Goal: Task Accomplishment & Management: Use online tool/utility

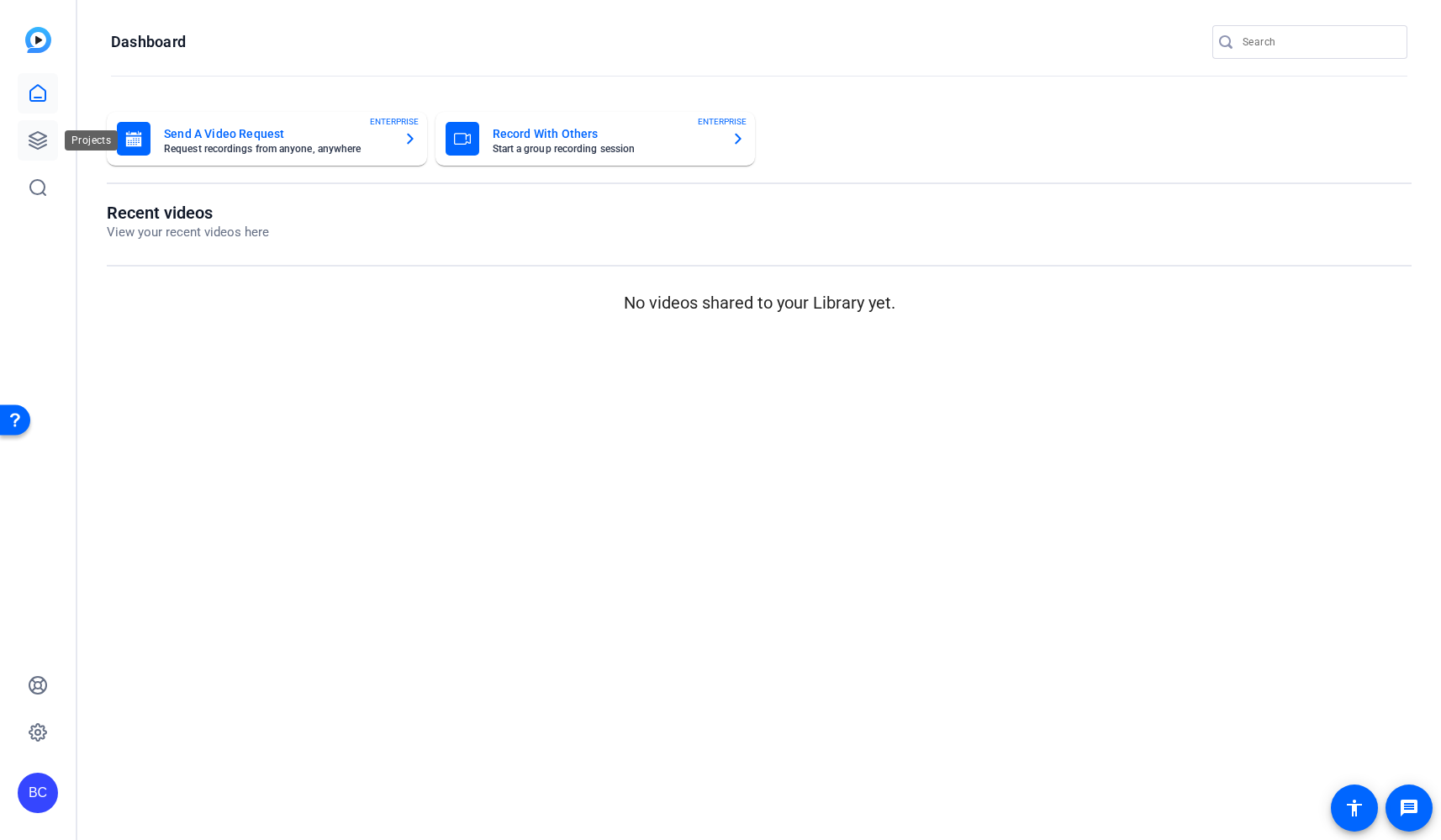
click at [40, 136] on icon at bounding box center [38, 141] width 20 height 20
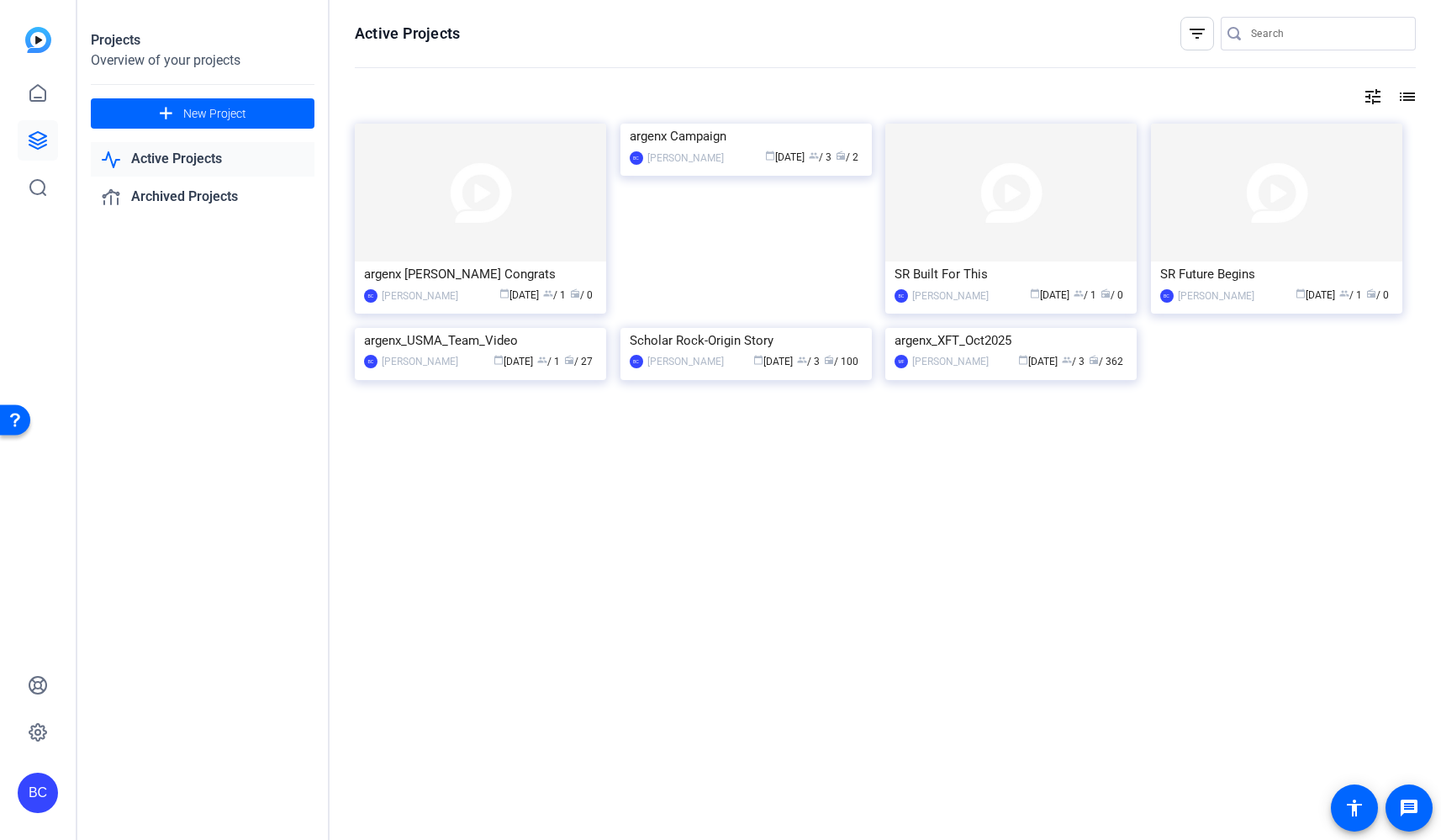
click at [165, 152] on link "Active Projects" at bounding box center [202, 160] width 223 height 35
click at [936, 328] on img at bounding box center [1011, 328] width 252 height 0
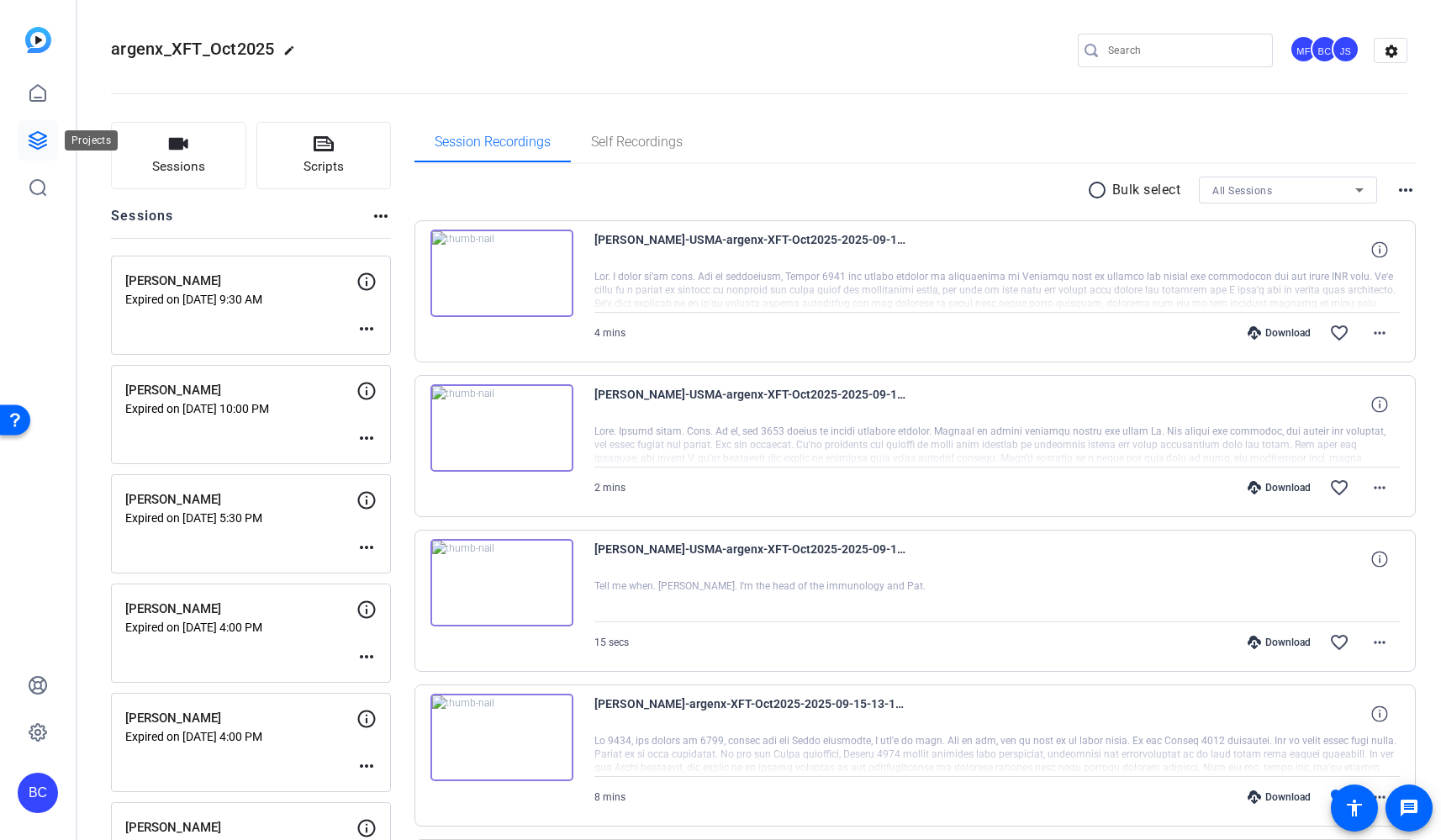
click at [41, 147] on icon at bounding box center [38, 141] width 17 height 17
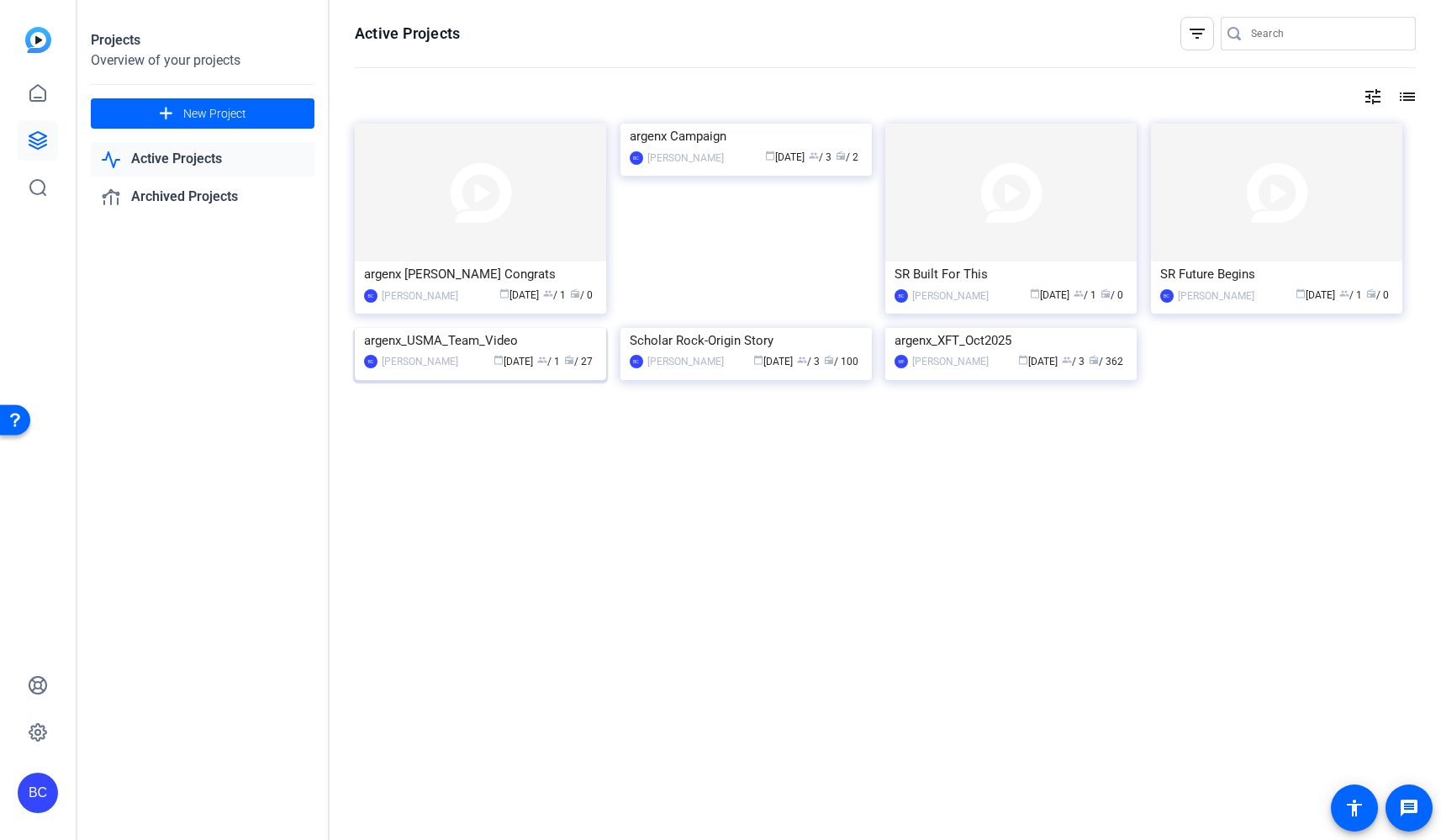
click at [439, 328] on img at bounding box center [481, 328] width 252 height 0
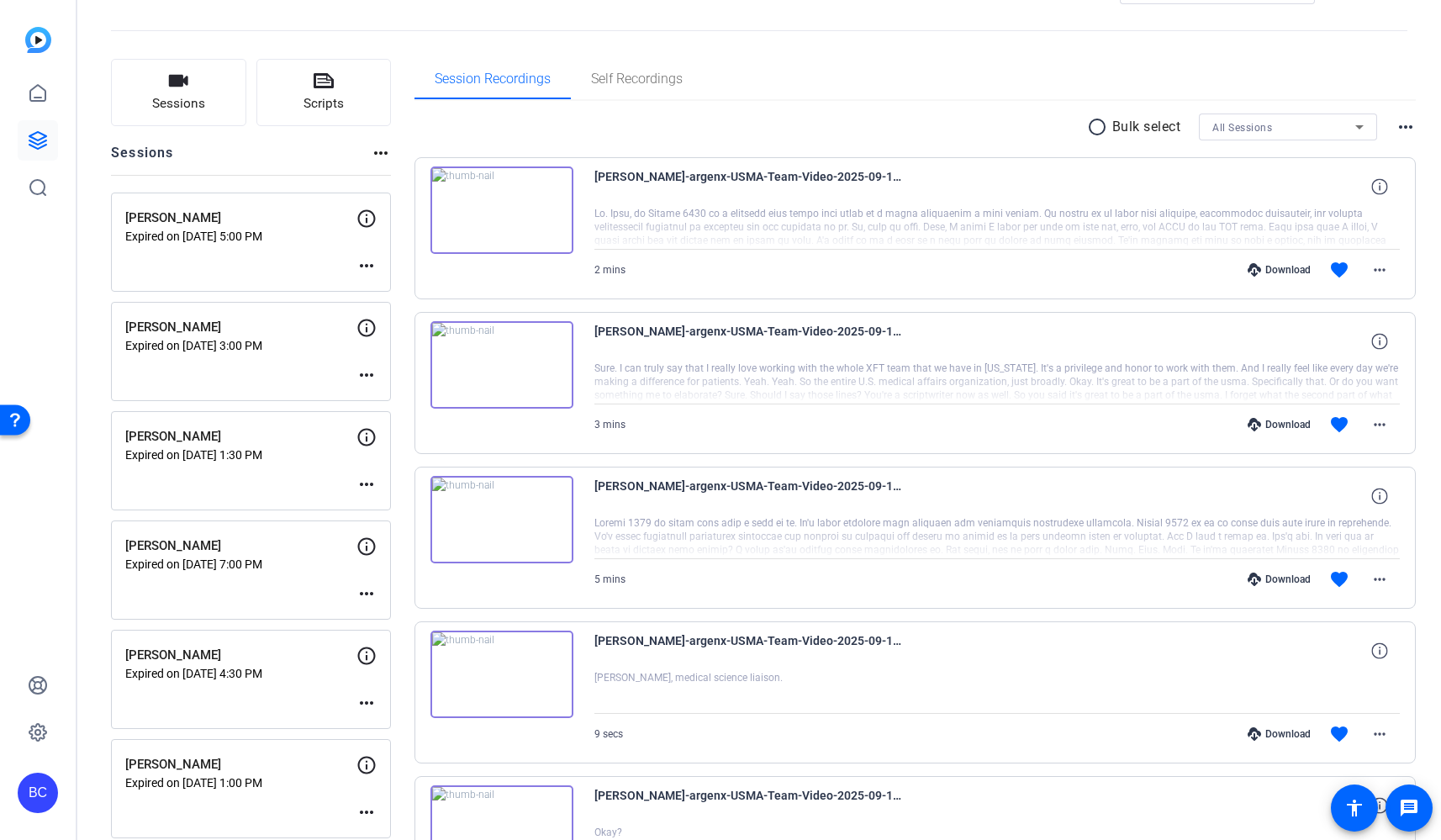
scroll to position [105, 0]
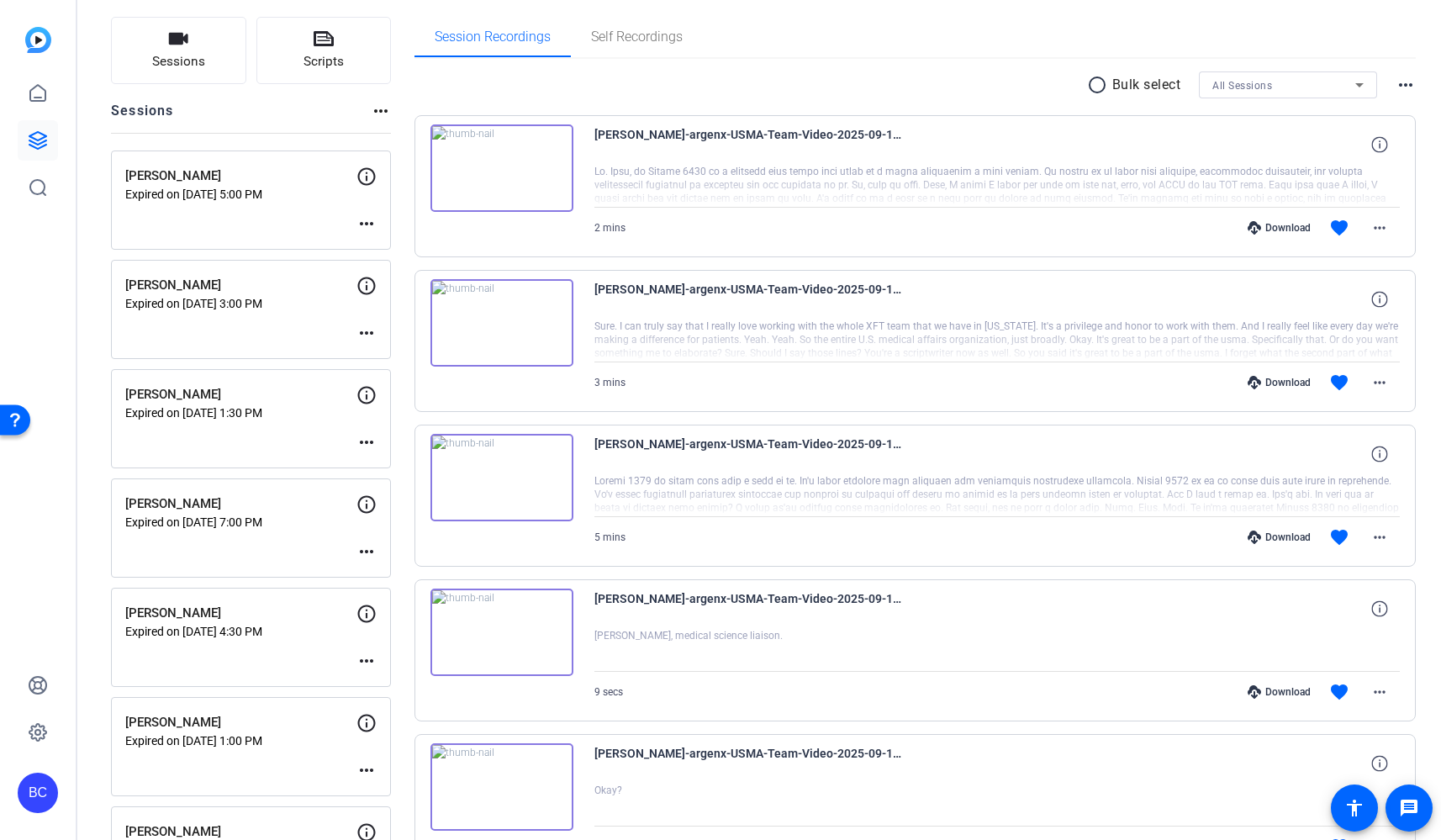
click at [366, 658] on mat-icon "more_horiz" at bounding box center [367, 661] width 20 height 20
click at [371, 685] on span "Edit Session" at bounding box center [408, 687] width 76 height 20
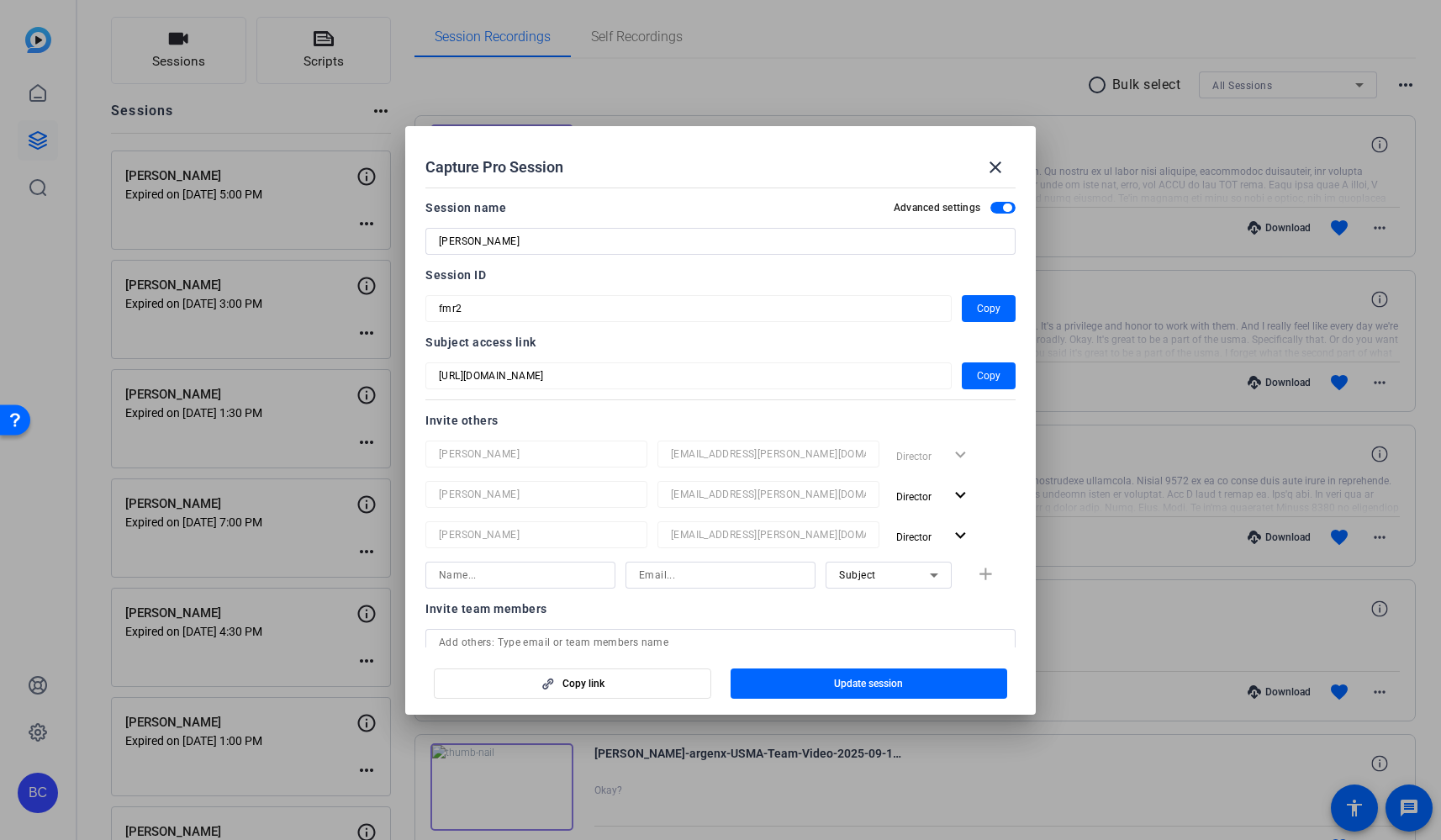
scroll to position [374, 0]
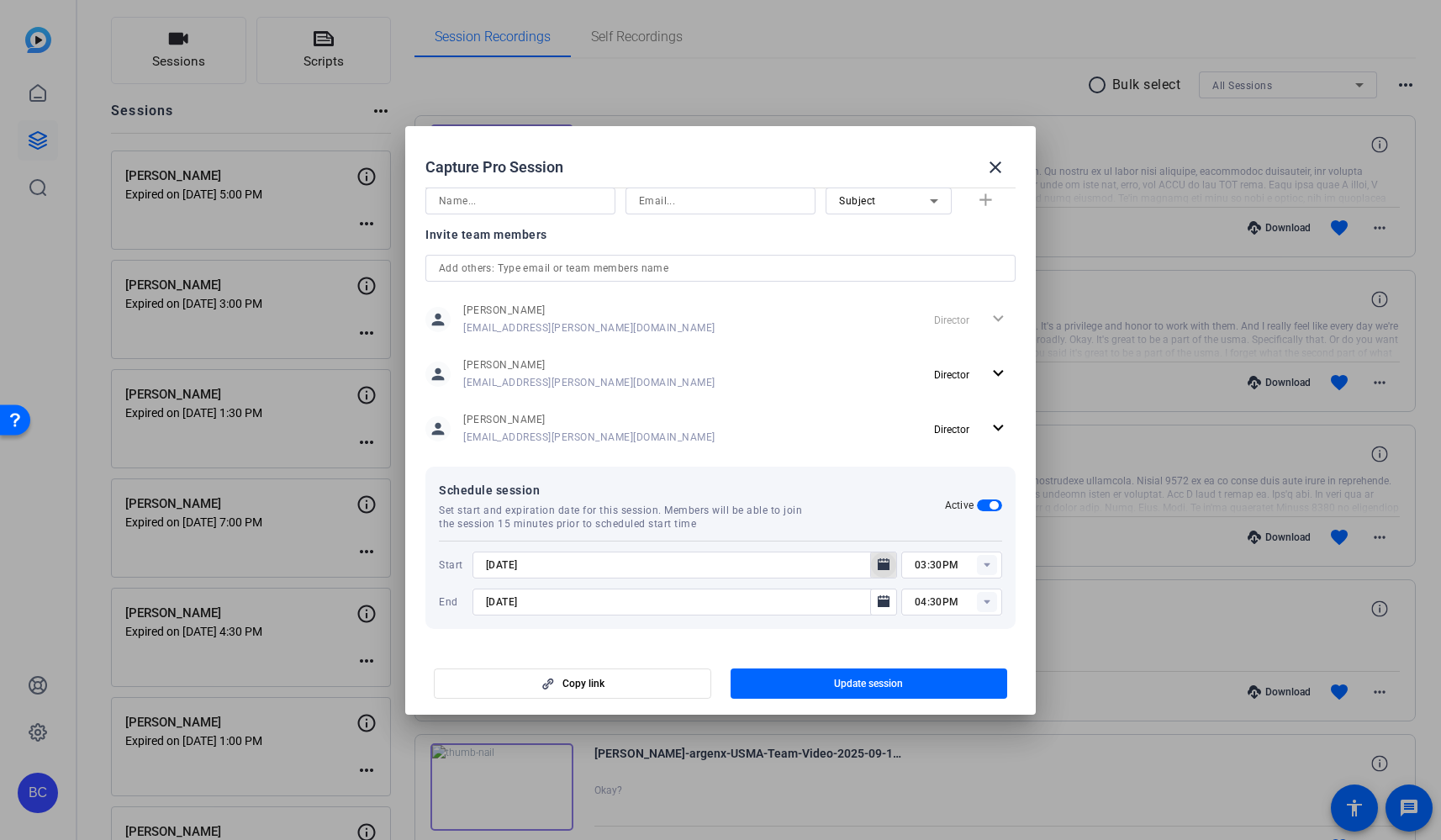
click at [886, 562] on icon "Open calendar" at bounding box center [883, 565] width 14 height 20
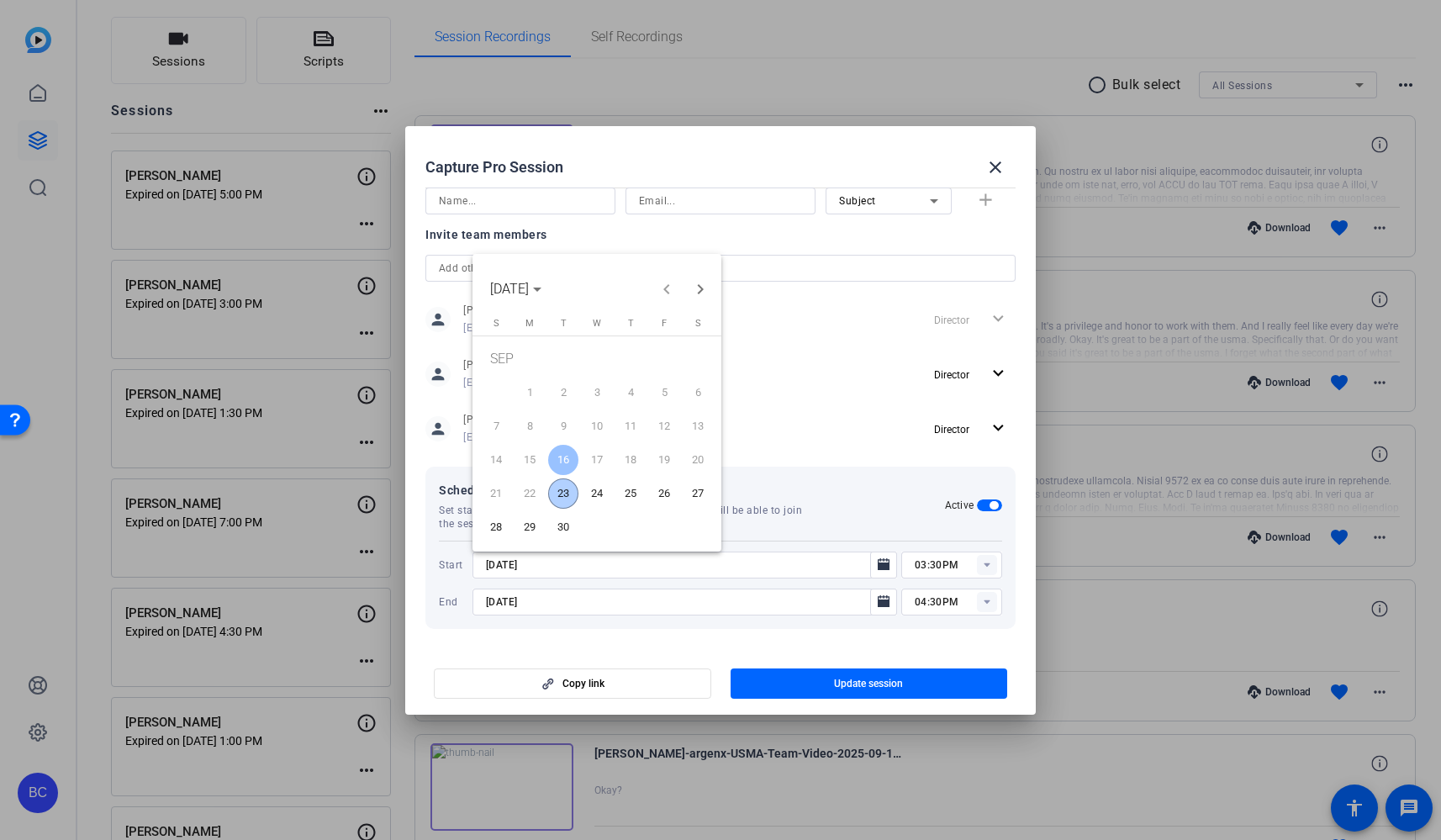
click at [563, 496] on span "23" at bounding box center [562, 494] width 30 height 30
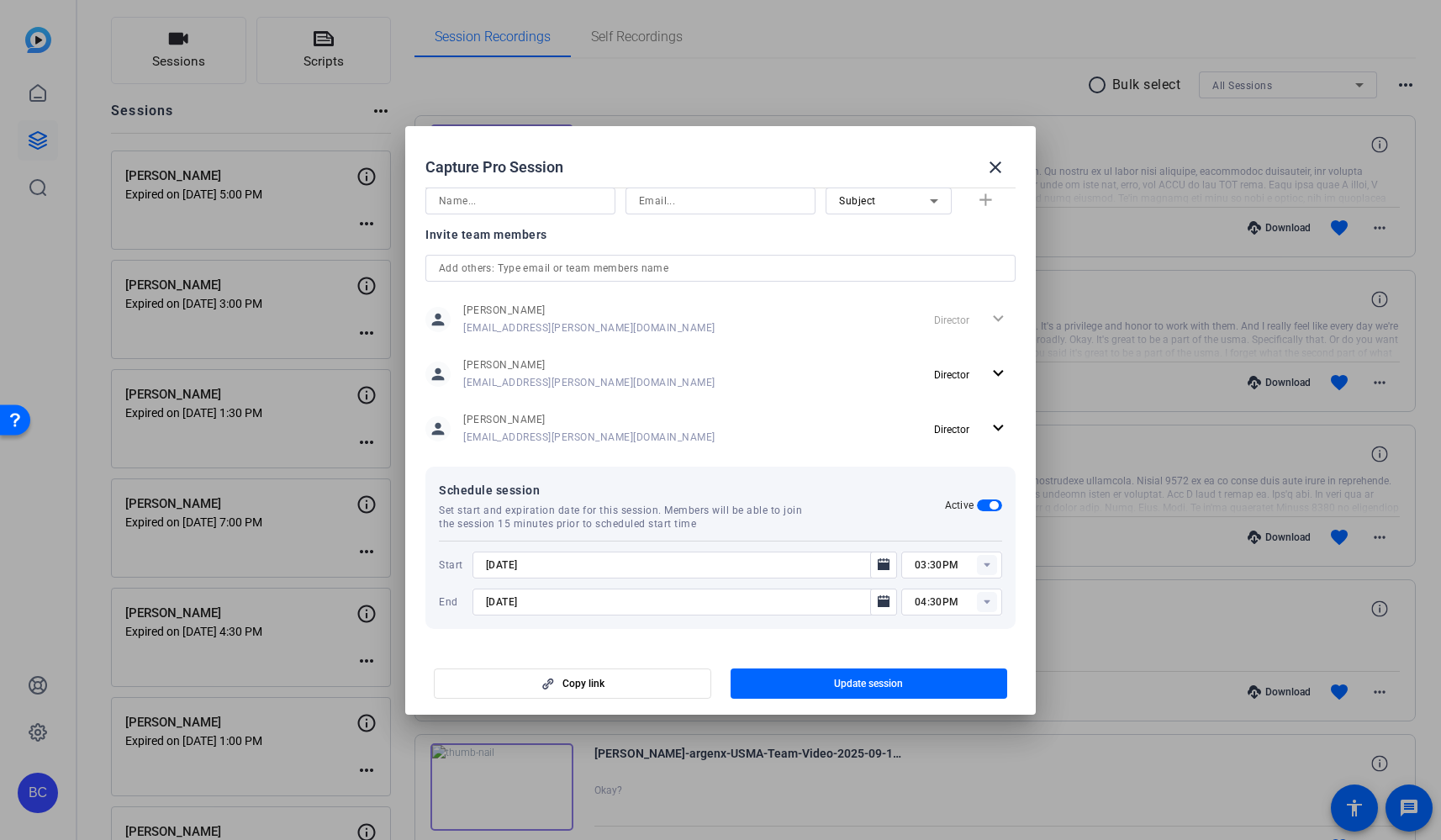
type input "9/23/2025"
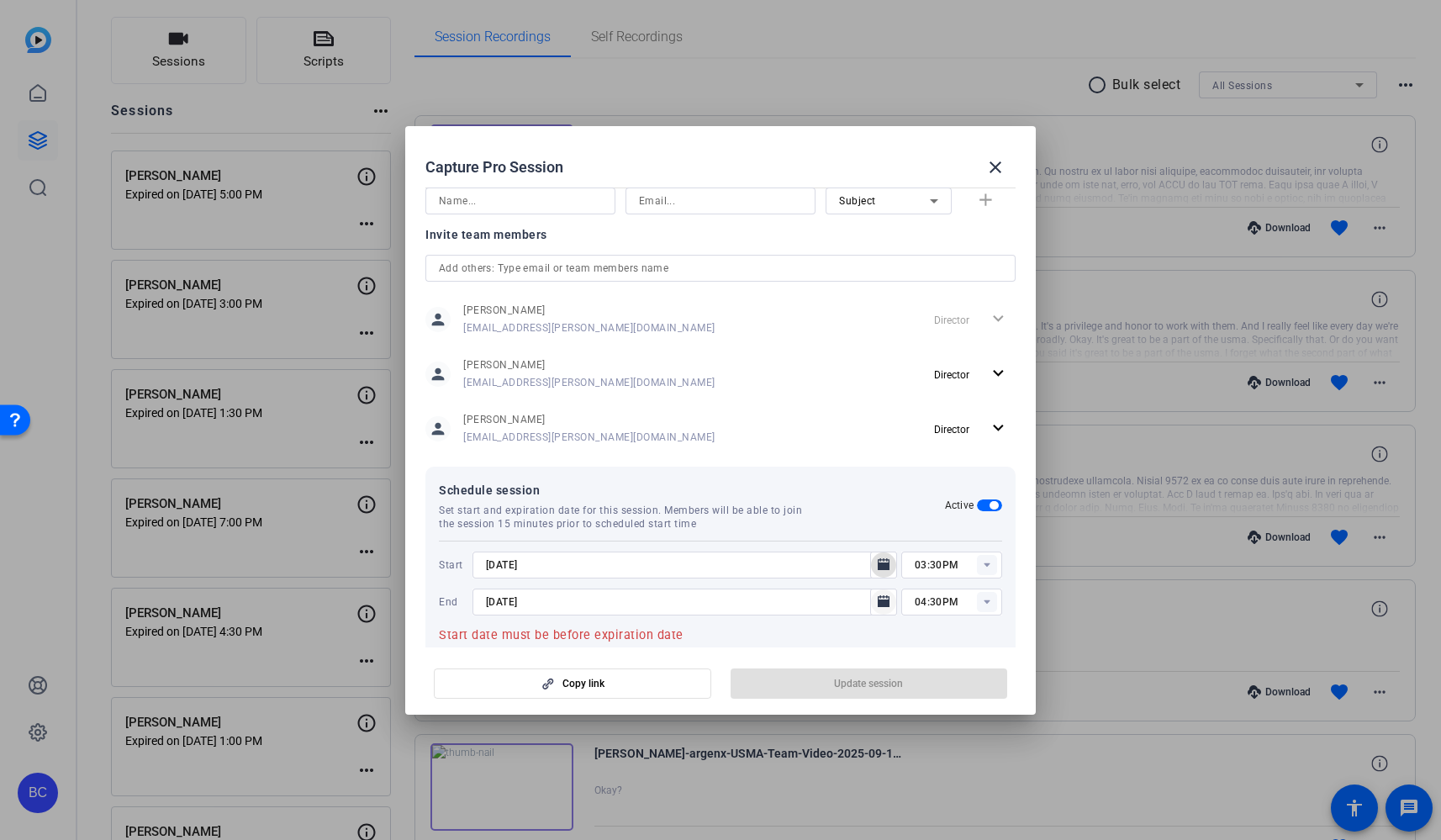
click at [882, 603] on icon "Open calendar" at bounding box center [883, 601] width 12 height 12
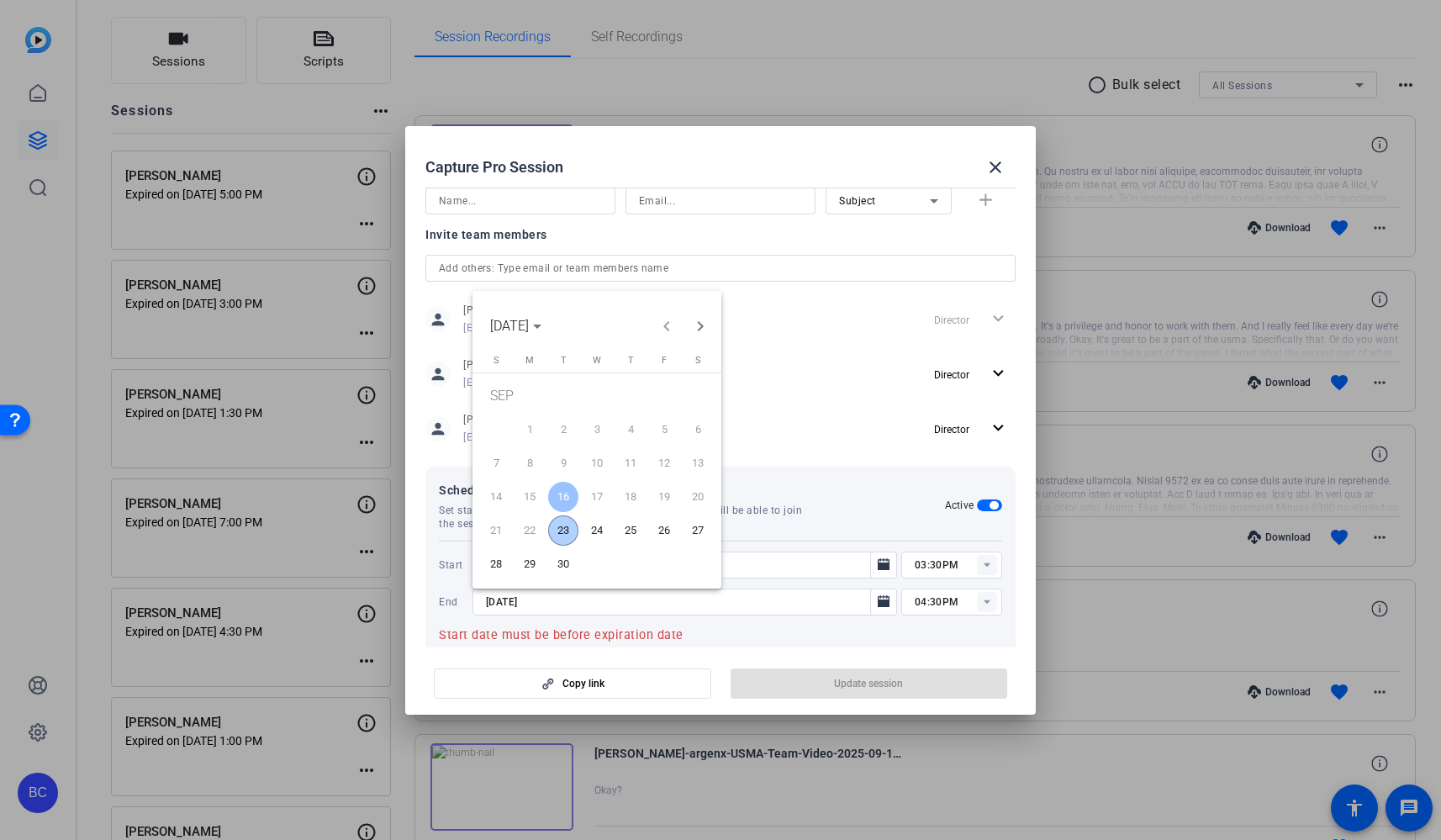
click at [560, 528] on span "23" at bounding box center [562, 530] width 30 height 30
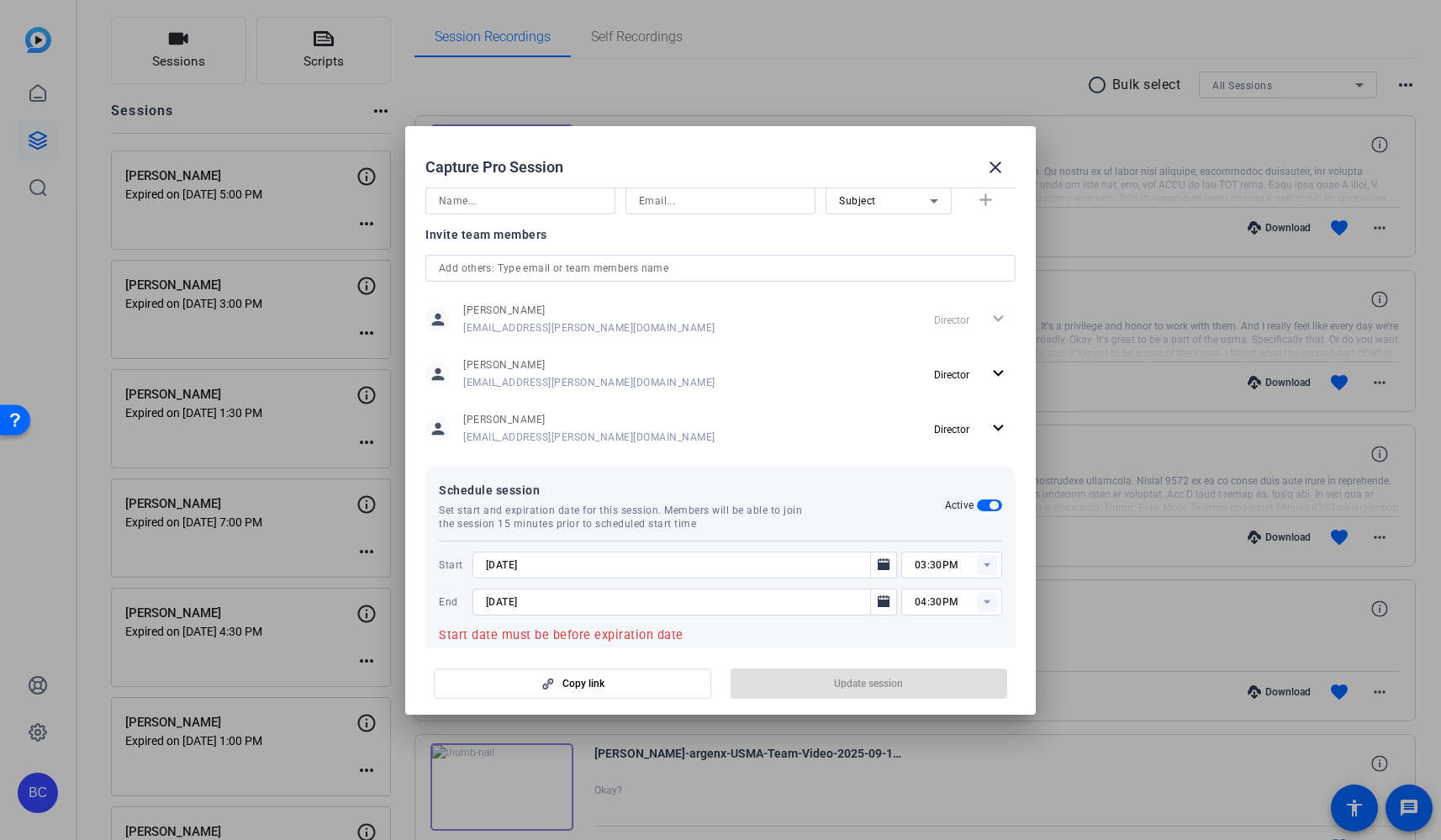
type input "9/23/2025"
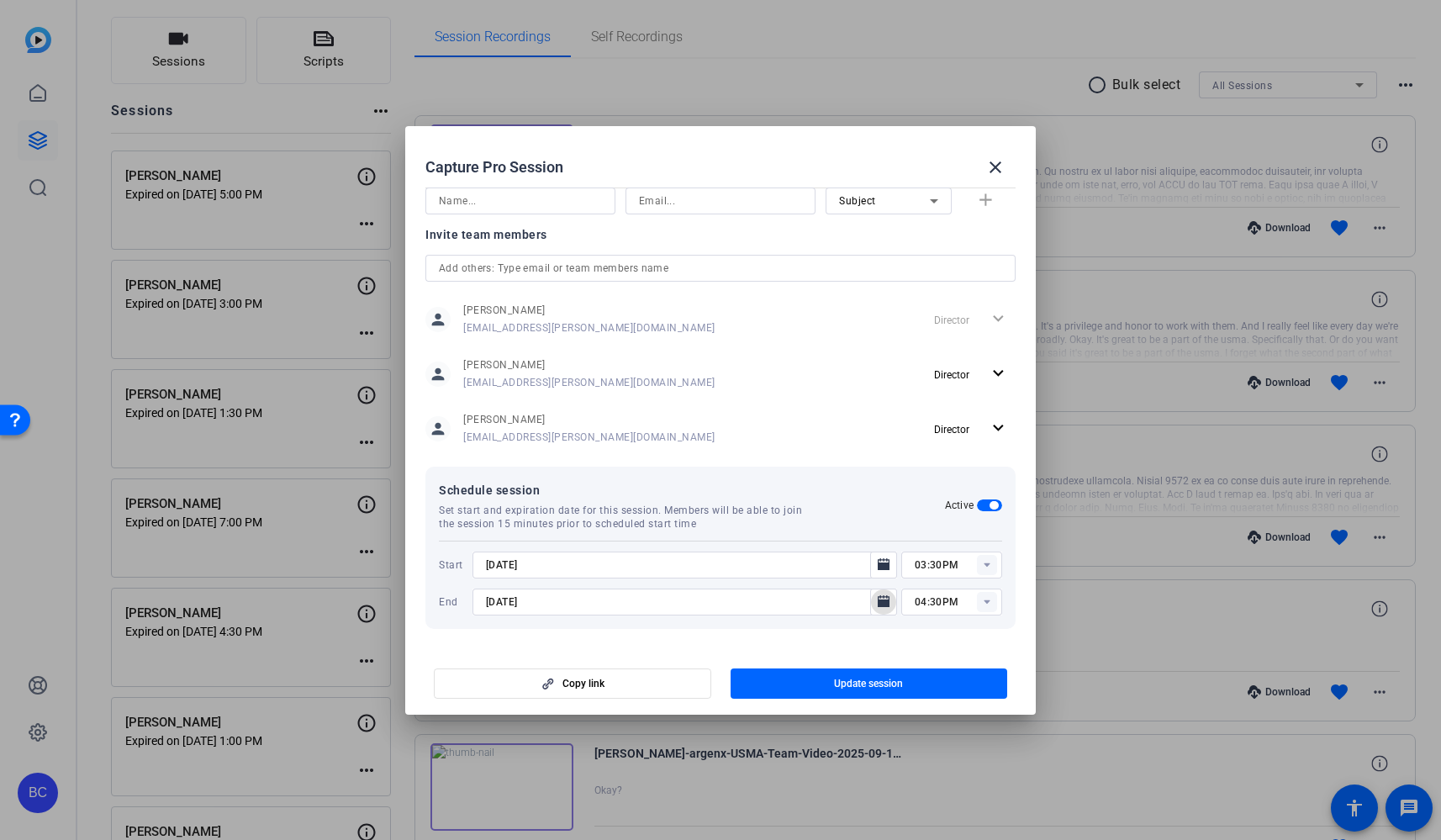
click at [923, 566] on input "03:30PM" at bounding box center [958, 565] width 87 height 20
type input "01:30PM"
click at [875, 676] on span "Update session" at bounding box center [868, 683] width 69 height 14
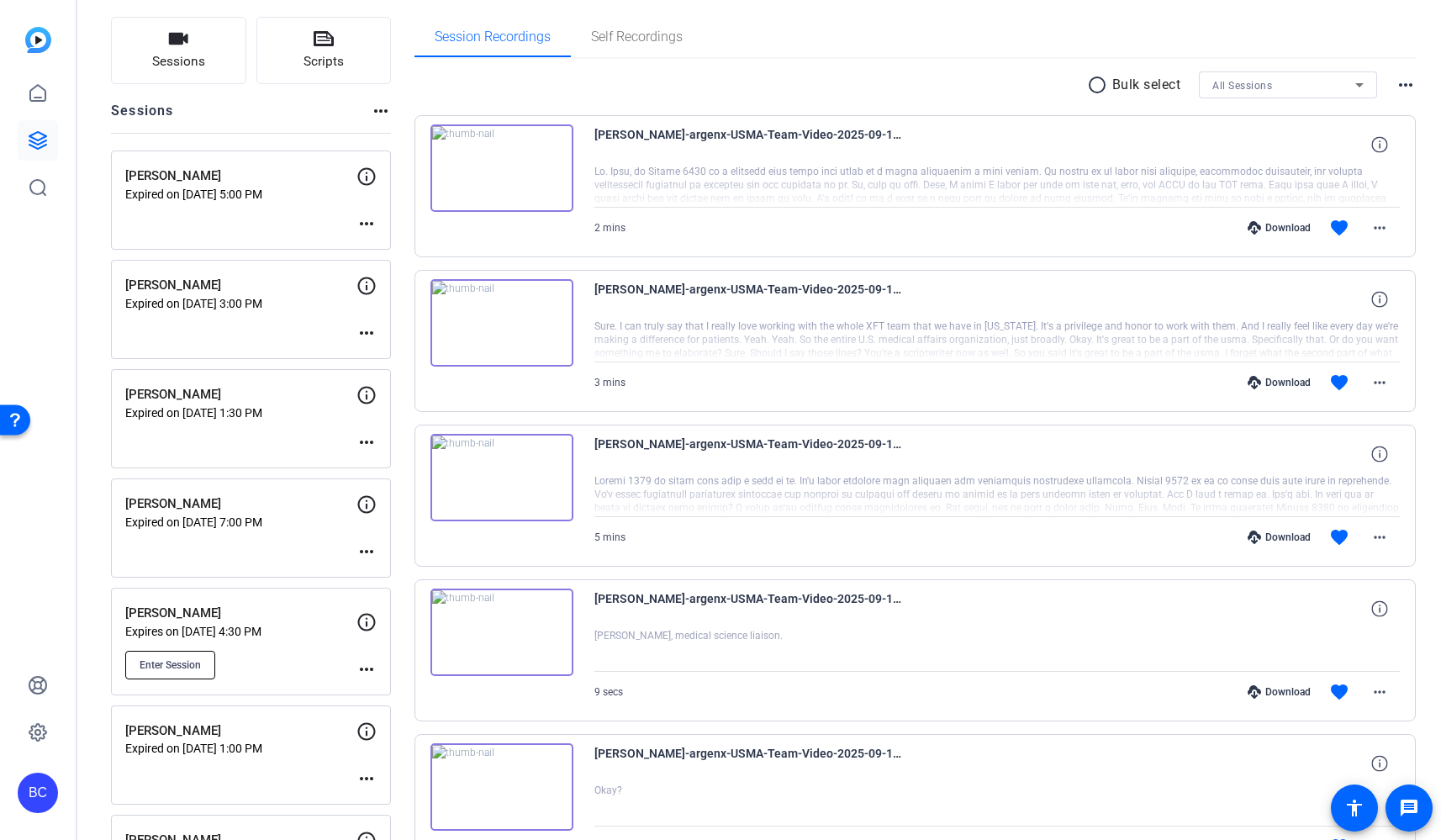
click at [189, 664] on span "Enter Session" at bounding box center [170, 664] width 62 height 14
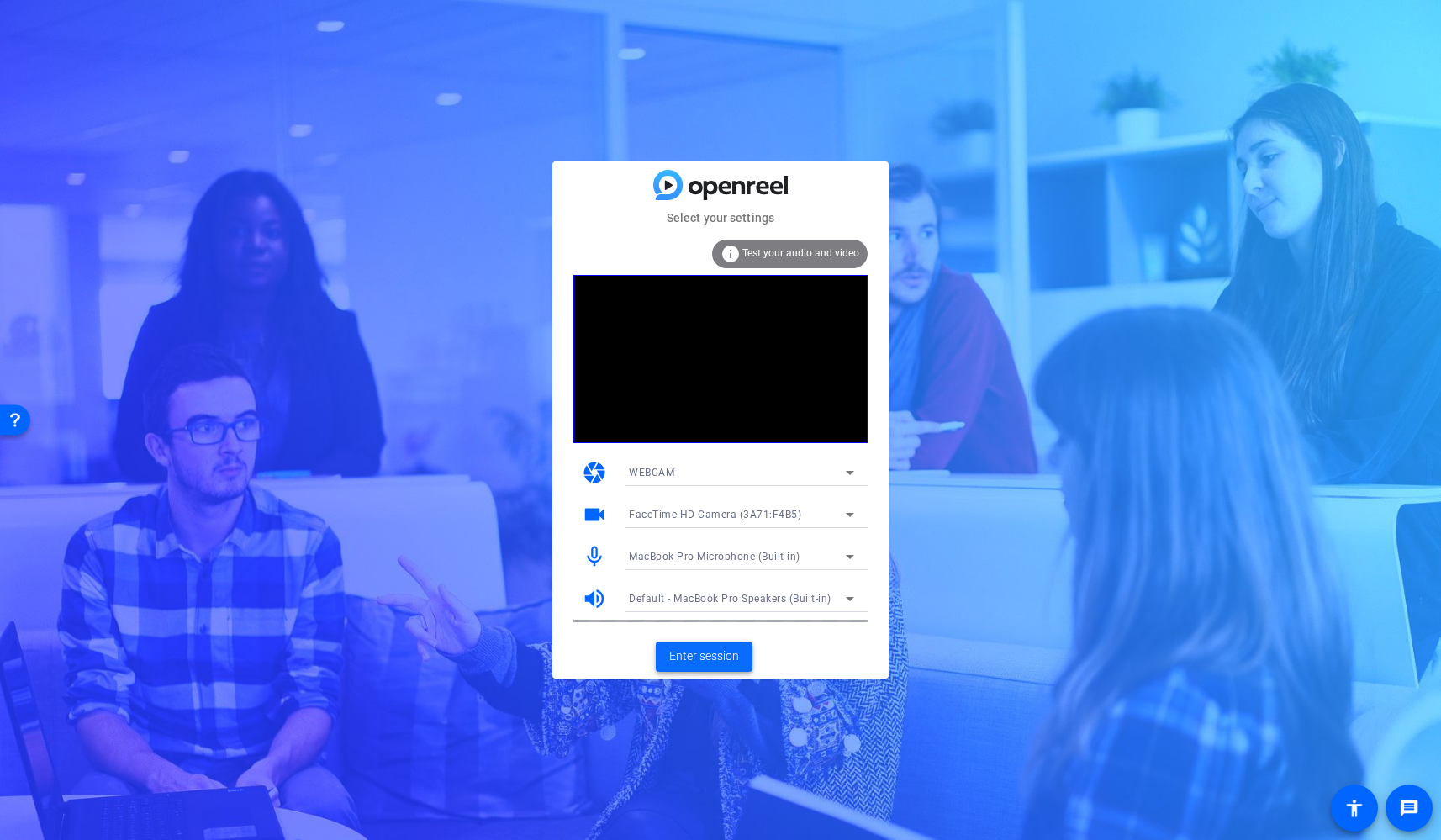
click at [683, 653] on span "Enter session" at bounding box center [704, 655] width 70 height 17
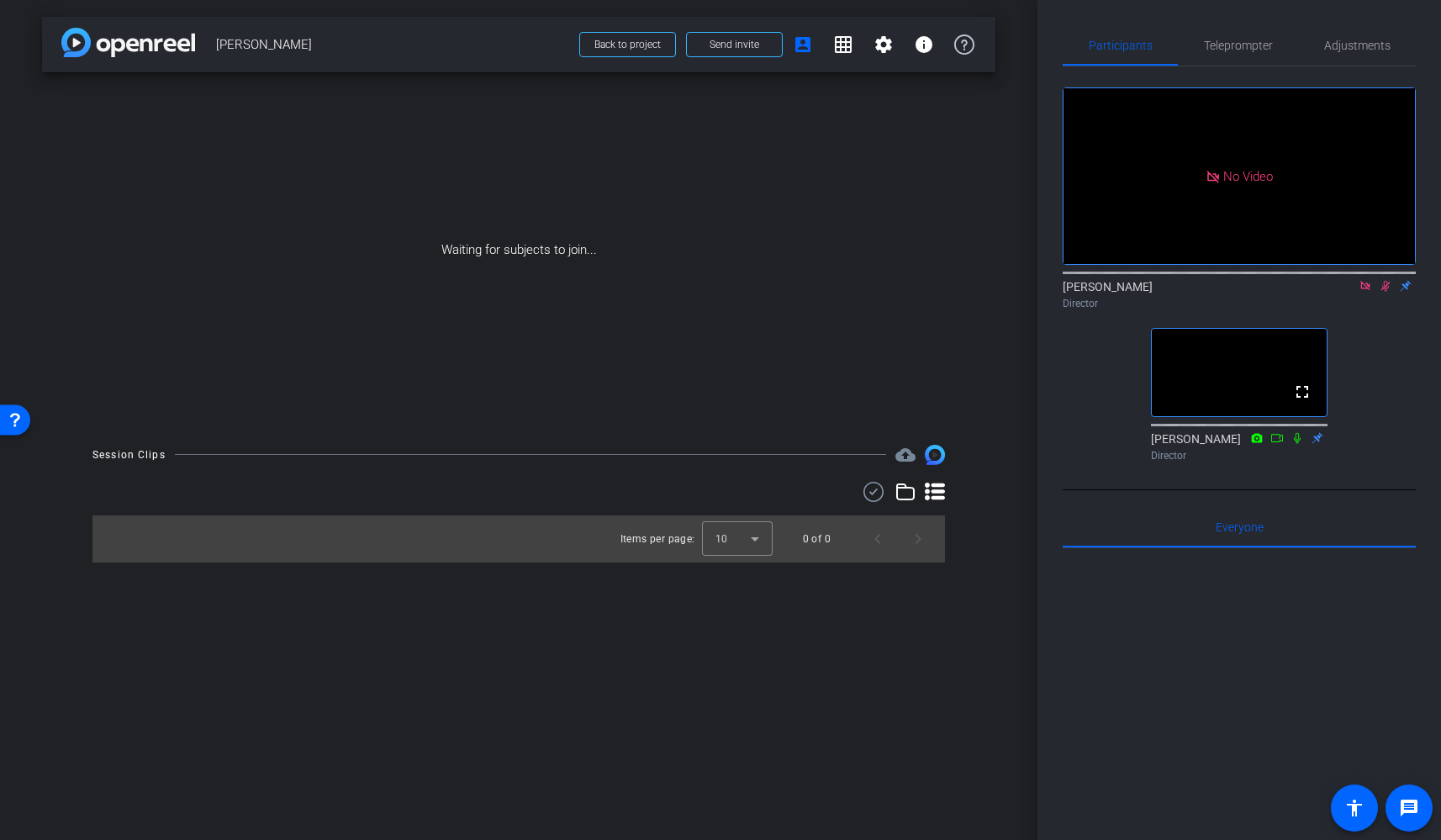
click at [1367, 290] on icon at bounding box center [1365, 286] width 9 height 9
click at [1381, 291] on icon at bounding box center [1386, 287] width 9 height 11
click at [1360, 291] on icon at bounding box center [1365, 286] width 14 height 12
click at [1345, 291] on icon at bounding box center [1345, 286] width 14 height 12
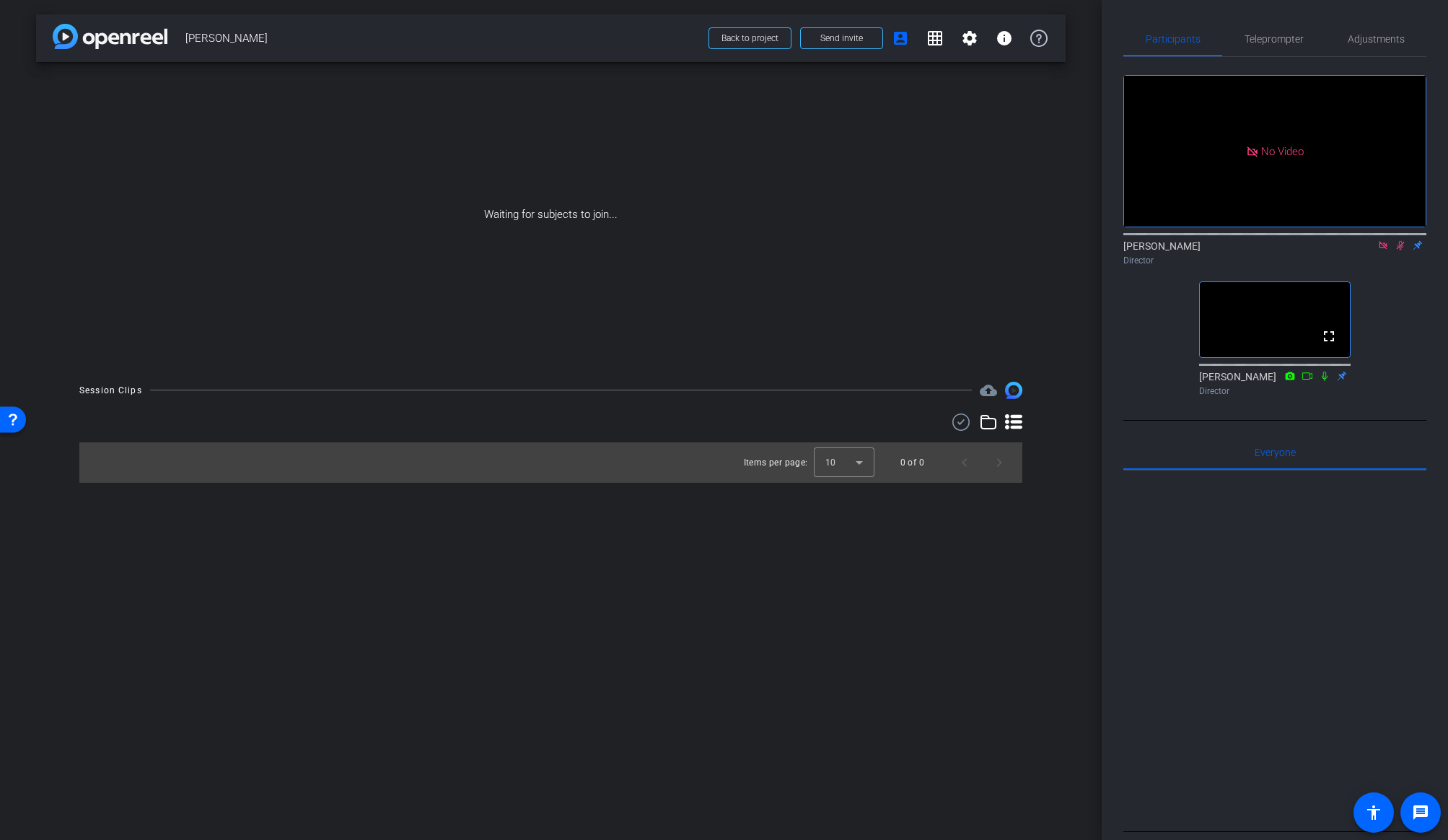
click at [1236, 250] on icon at bounding box center [1383, 245] width 12 height 10
click at [845, 471] on div at bounding box center [844, 462] width 61 height 35
click at [835, 540] on span "25" at bounding box center [831, 541] width 11 height 17
click at [1014, 421] on icon at bounding box center [1013, 421] width 17 height 15
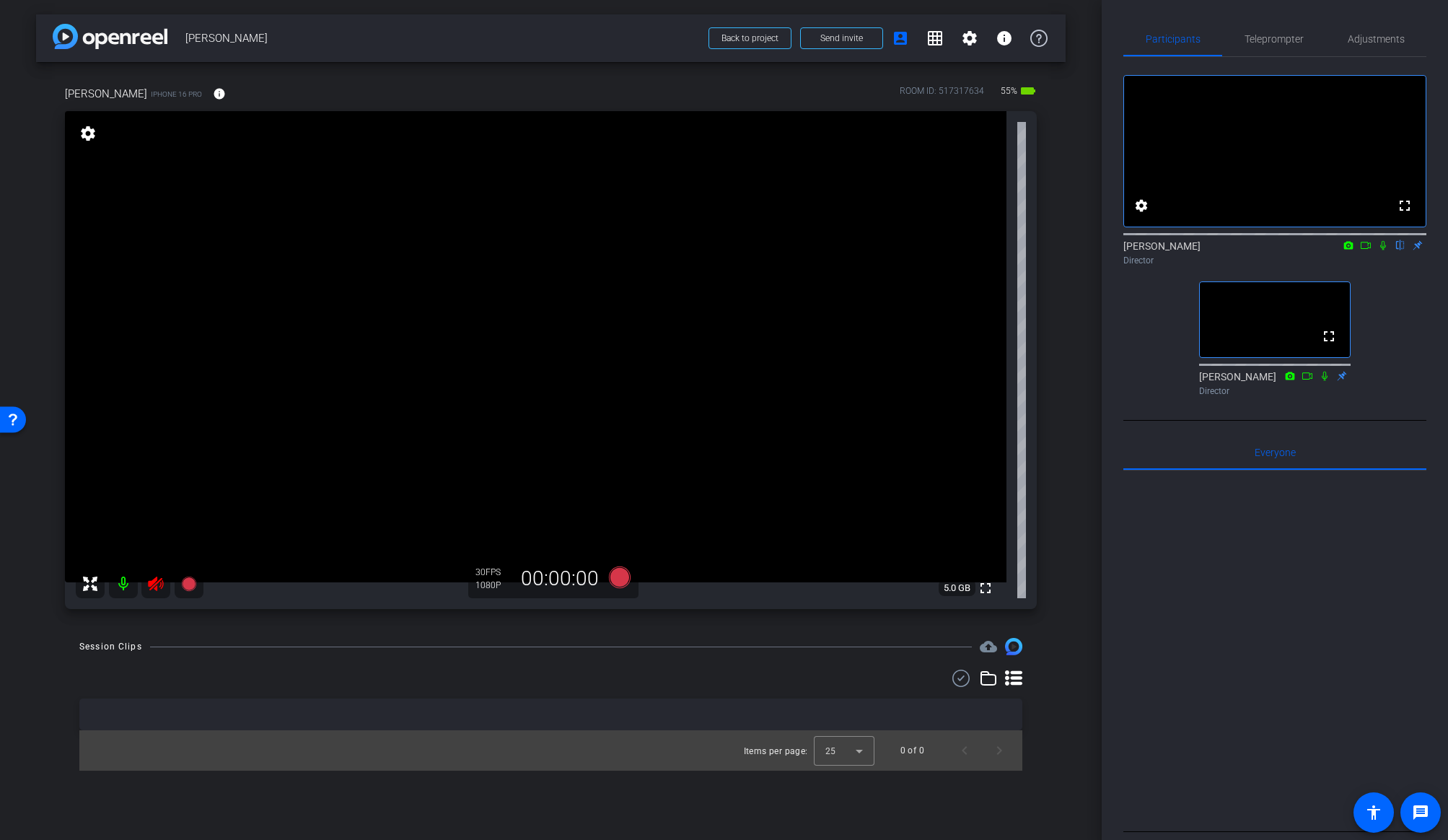
click at [155, 584] on icon at bounding box center [155, 584] width 15 height 14
click at [1081, 375] on div "arrow_back [PERSON_NAME] Back to project Send invite account_box grid_on settin…" at bounding box center [550, 420] width 1102 height 840
click at [1236, 40] on span "Adjustments" at bounding box center [1376, 39] width 57 height 10
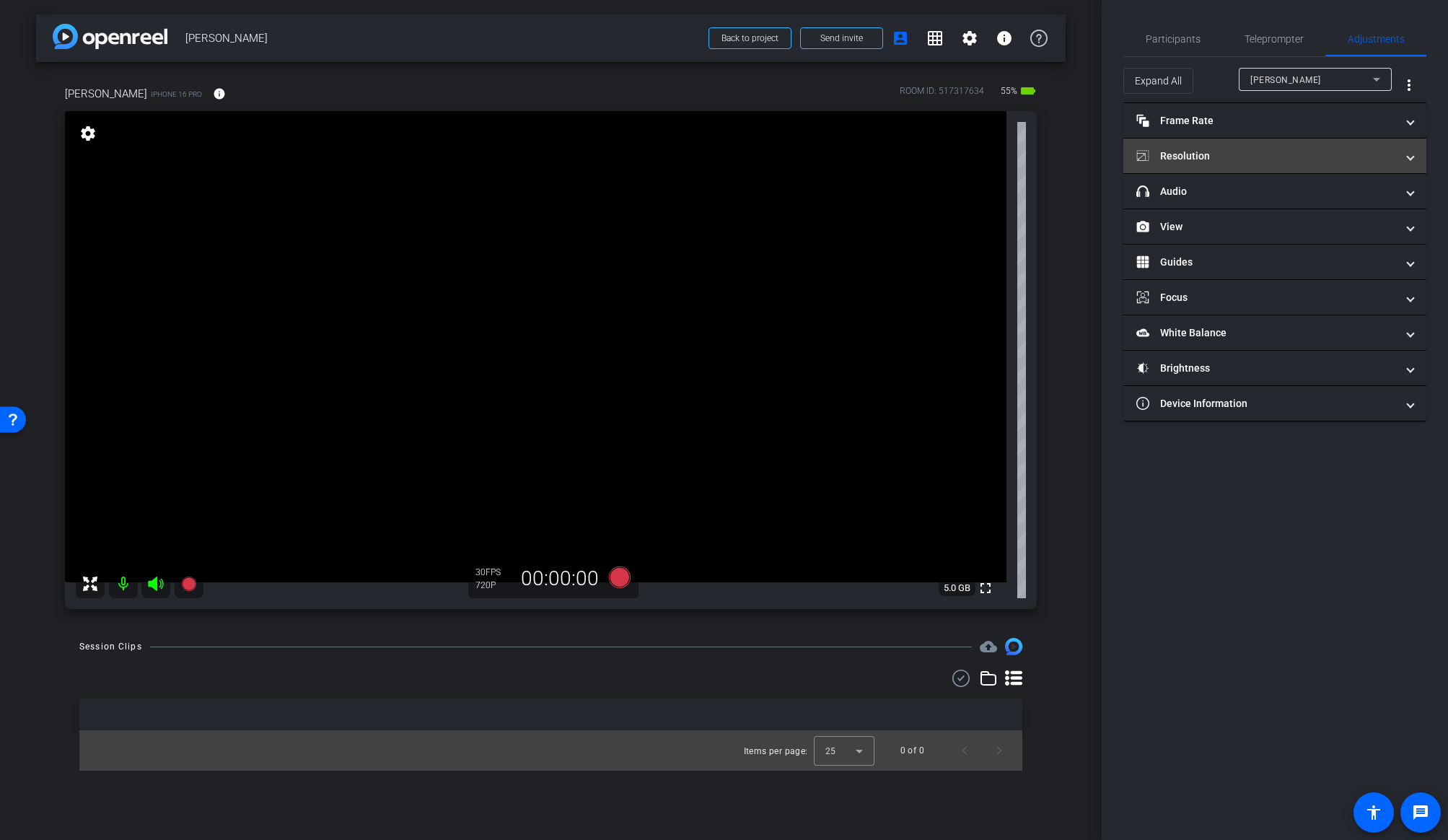
click at [1192, 155] on mat-panel-title "Resolution" at bounding box center [1266, 155] width 259 height 15
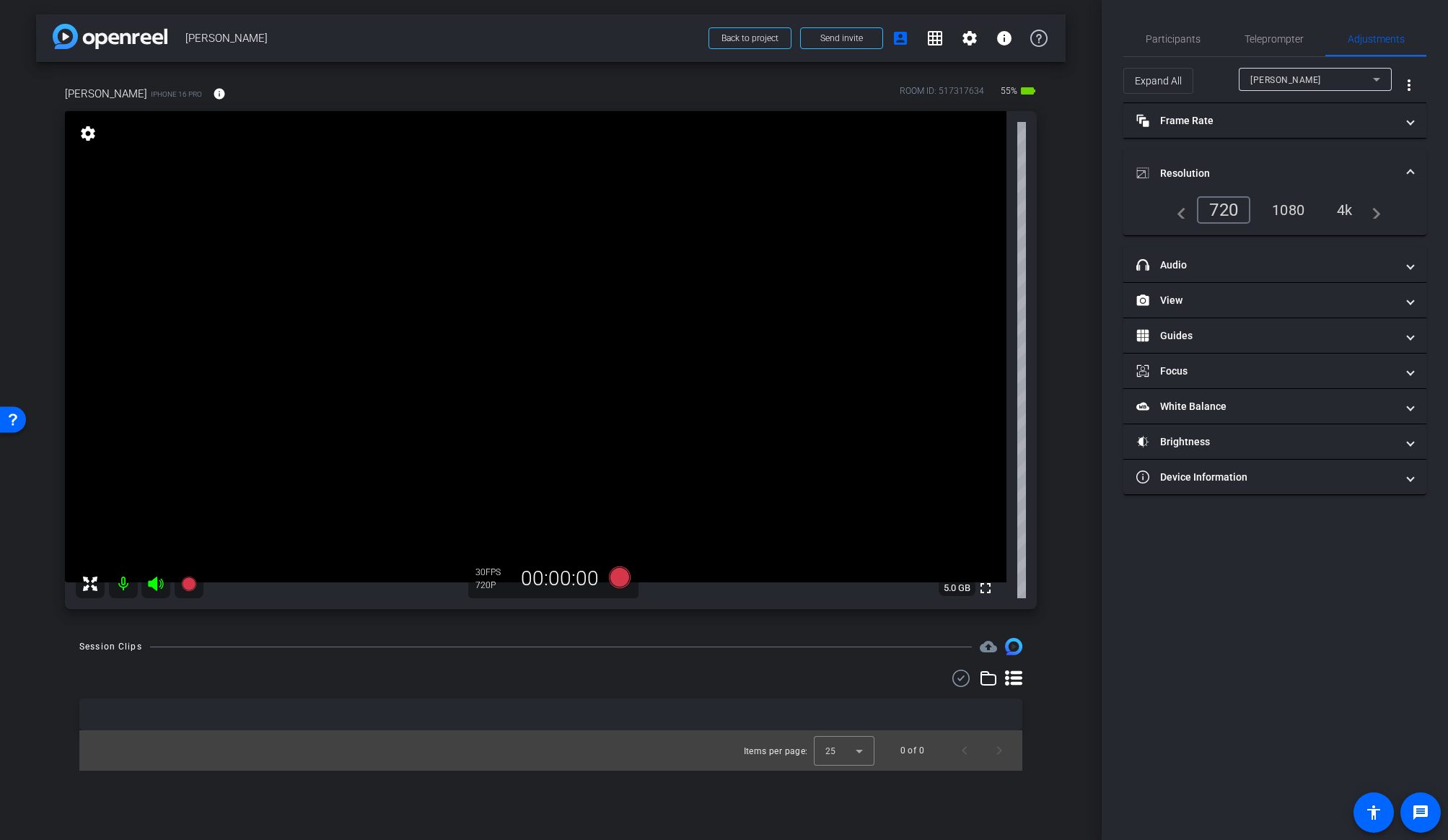
click at [1236, 207] on div "4k" at bounding box center [1345, 210] width 38 height 24
click at [214, 89] on mat-icon "info" at bounding box center [219, 94] width 13 height 13
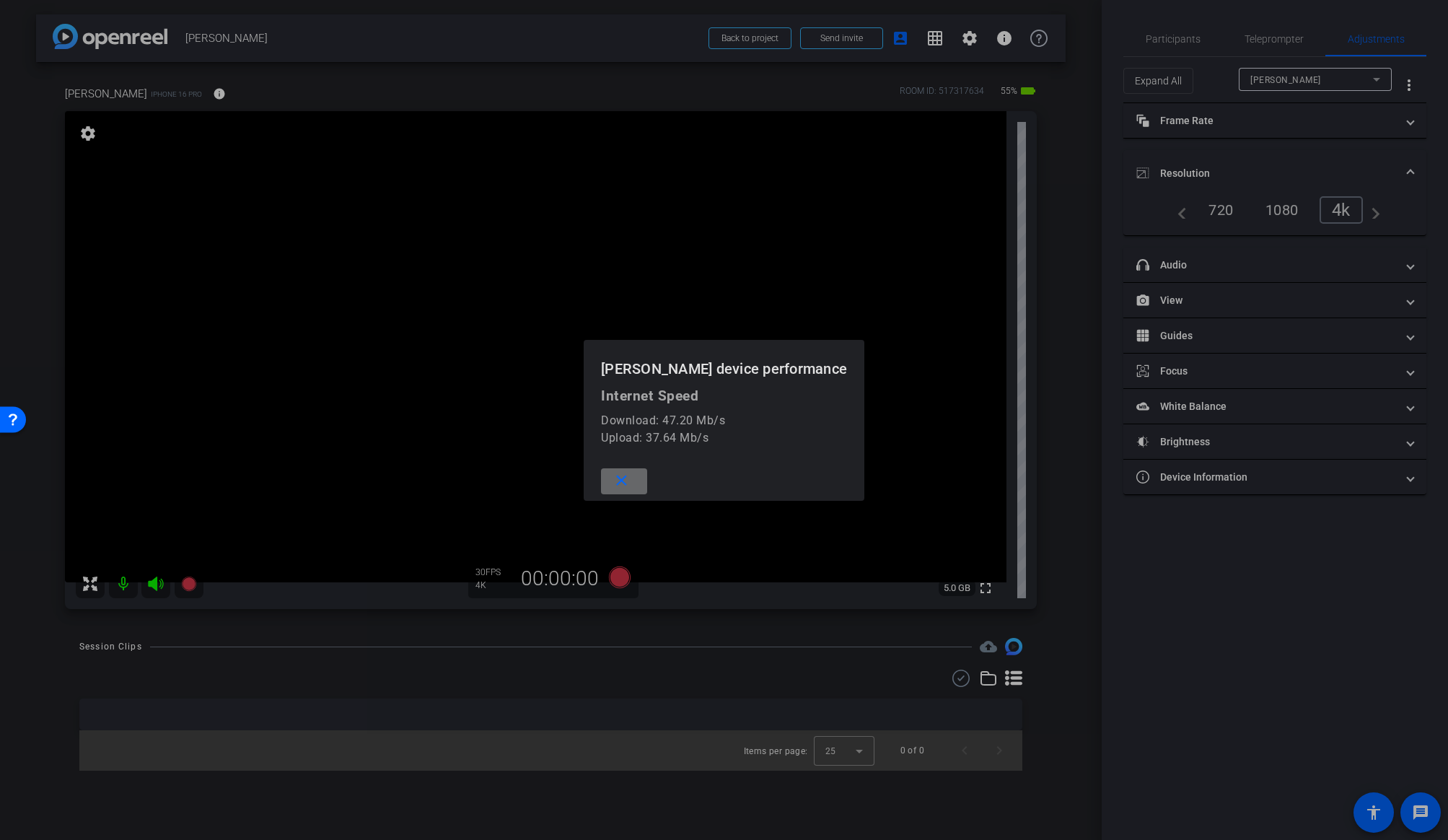
click at [615, 479] on mat-icon "close" at bounding box center [621, 480] width 18 height 18
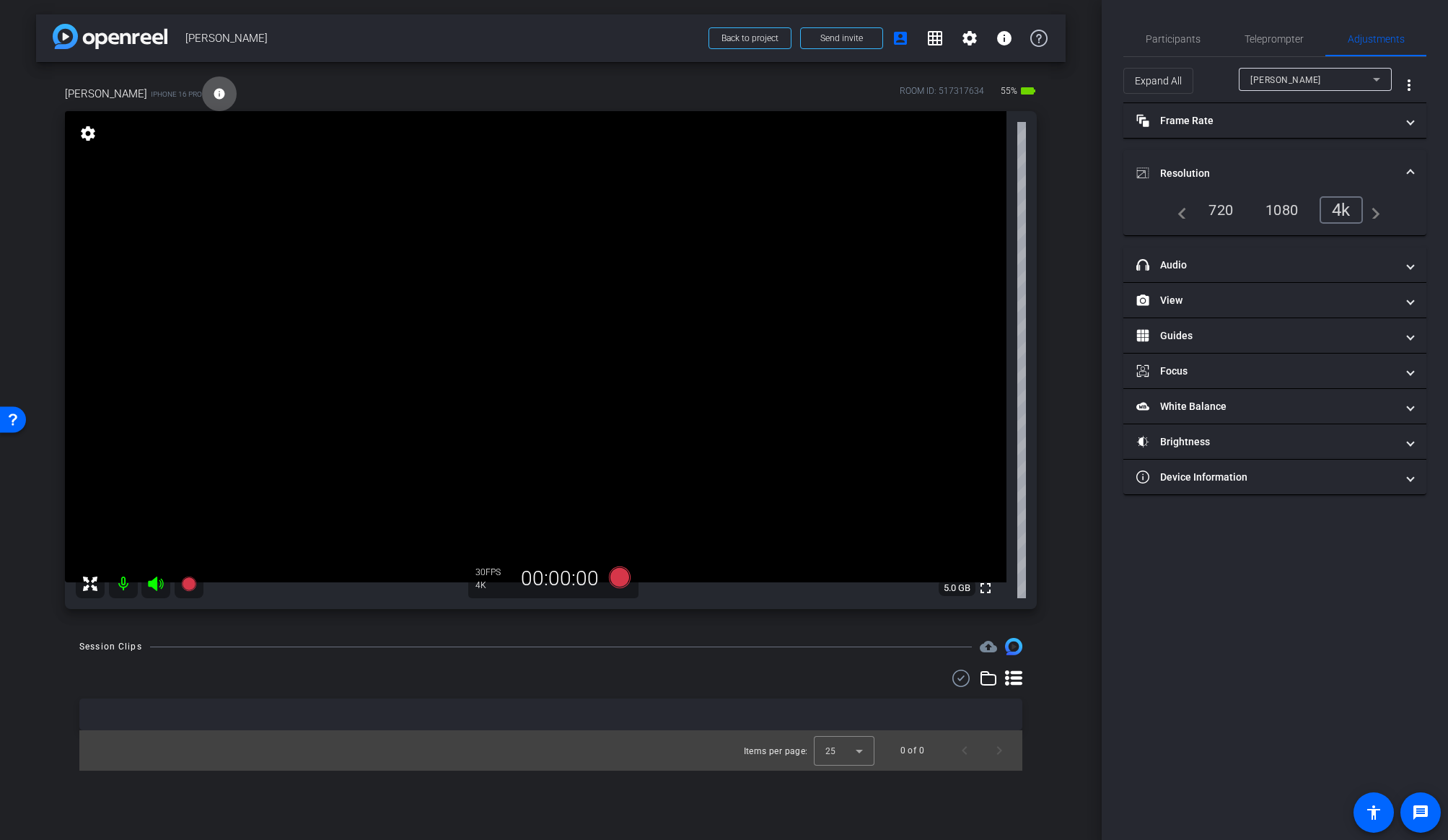
click at [1088, 248] on div "arrow_back [PERSON_NAME] Back to project Send invite account_box grid_on settin…" at bounding box center [550, 420] width 1102 height 840
click at [1169, 37] on span "Participants" at bounding box center [1174, 39] width 55 height 10
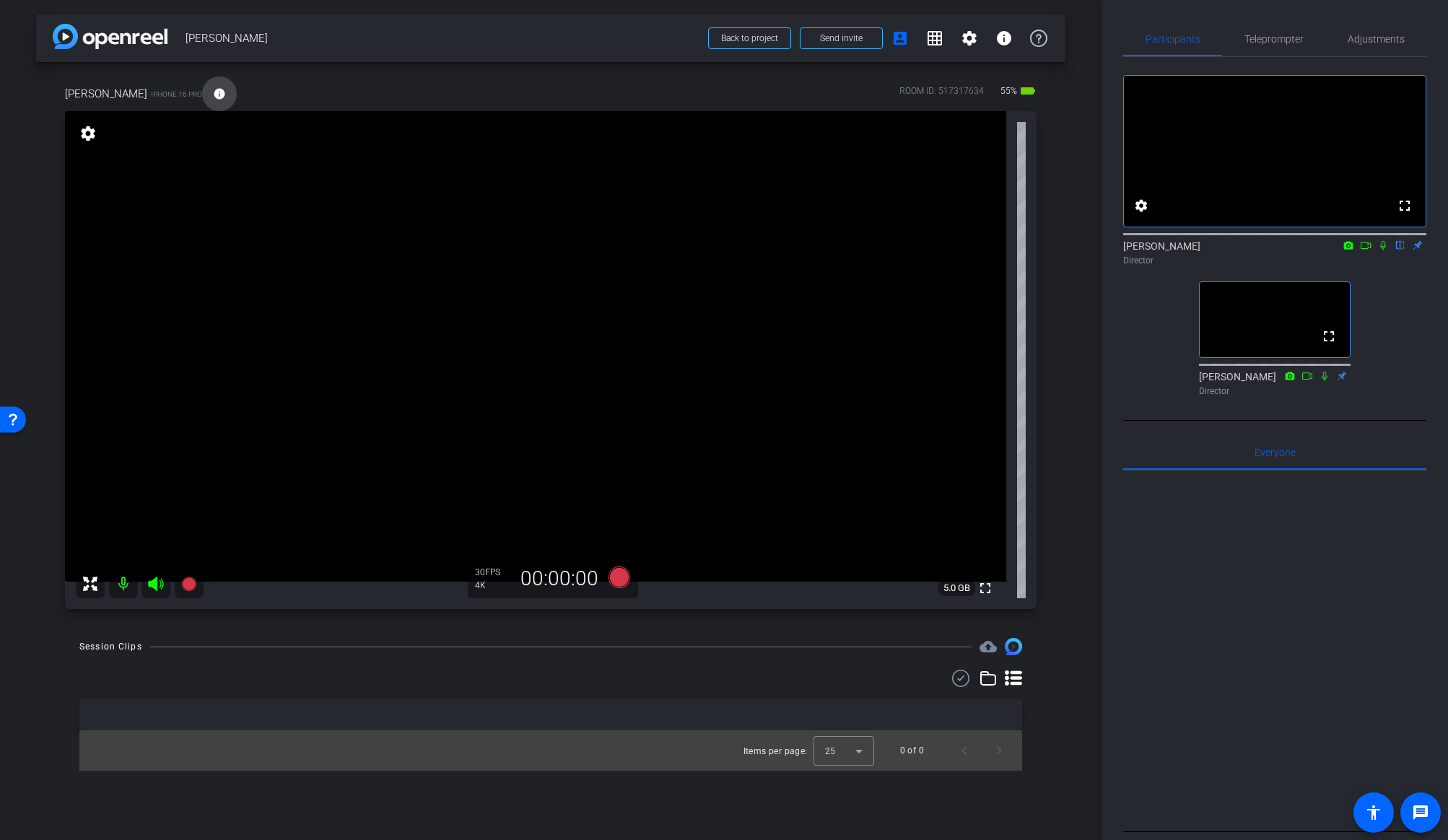
click at [213, 92] on mat-icon "info" at bounding box center [219, 94] width 13 height 13
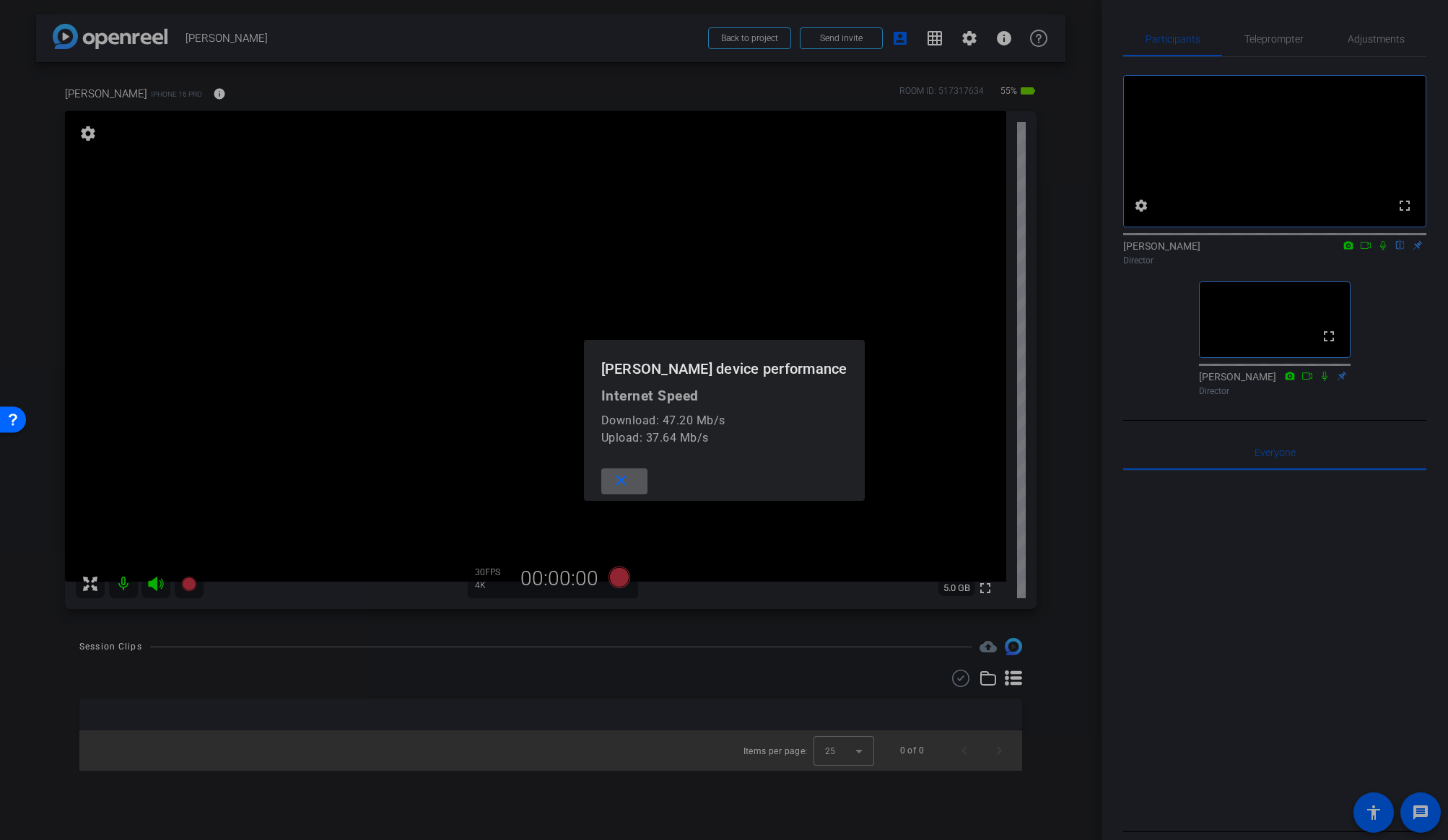
click at [627, 484] on mat-icon "close" at bounding box center [621, 480] width 18 height 18
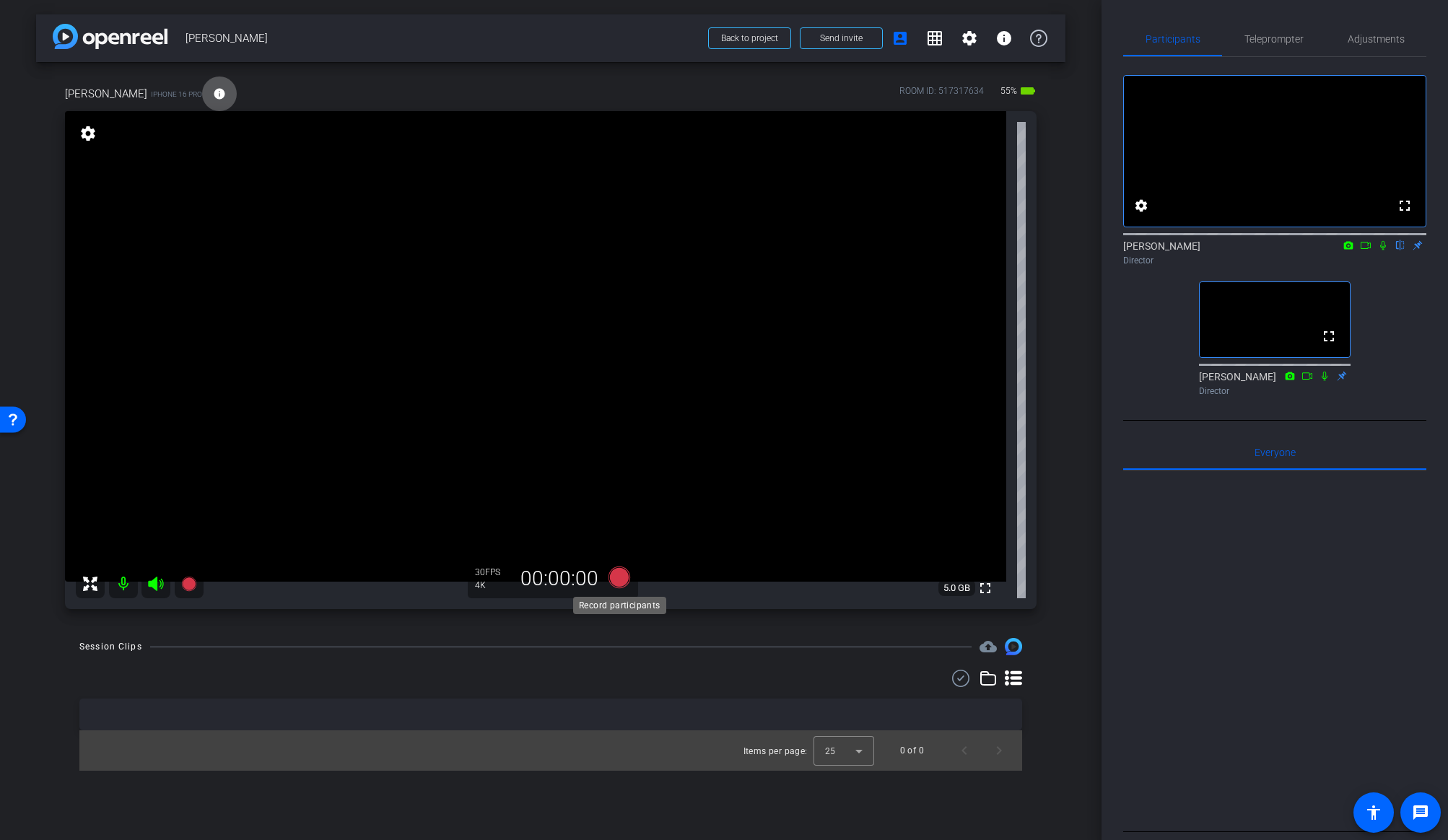
click at [619, 577] on icon at bounding box center [619, 577] width 21 height 21
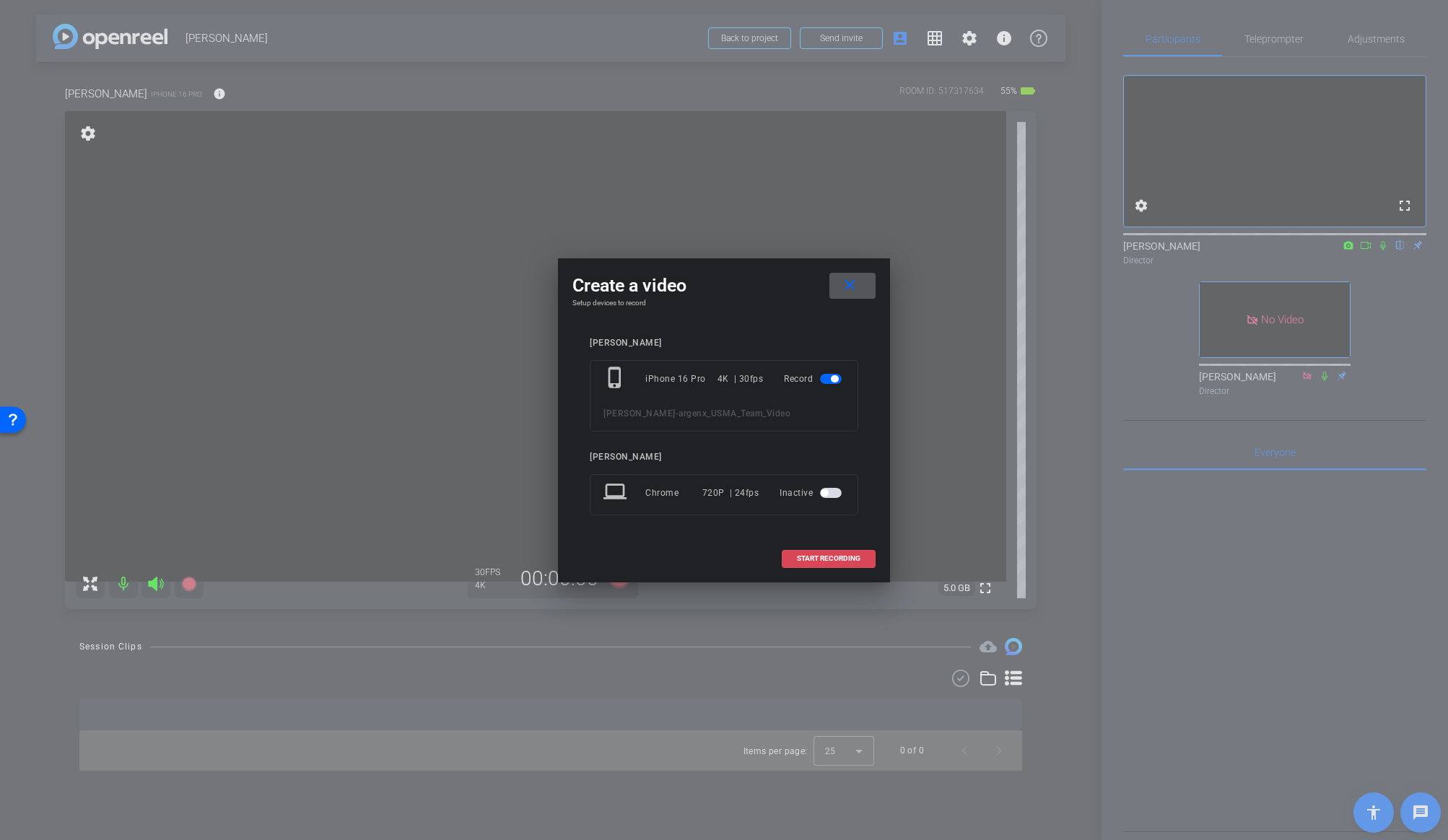
click at [810, 555] on span "START RECORDING" at bounding box center [829, 558] width 64 height 7
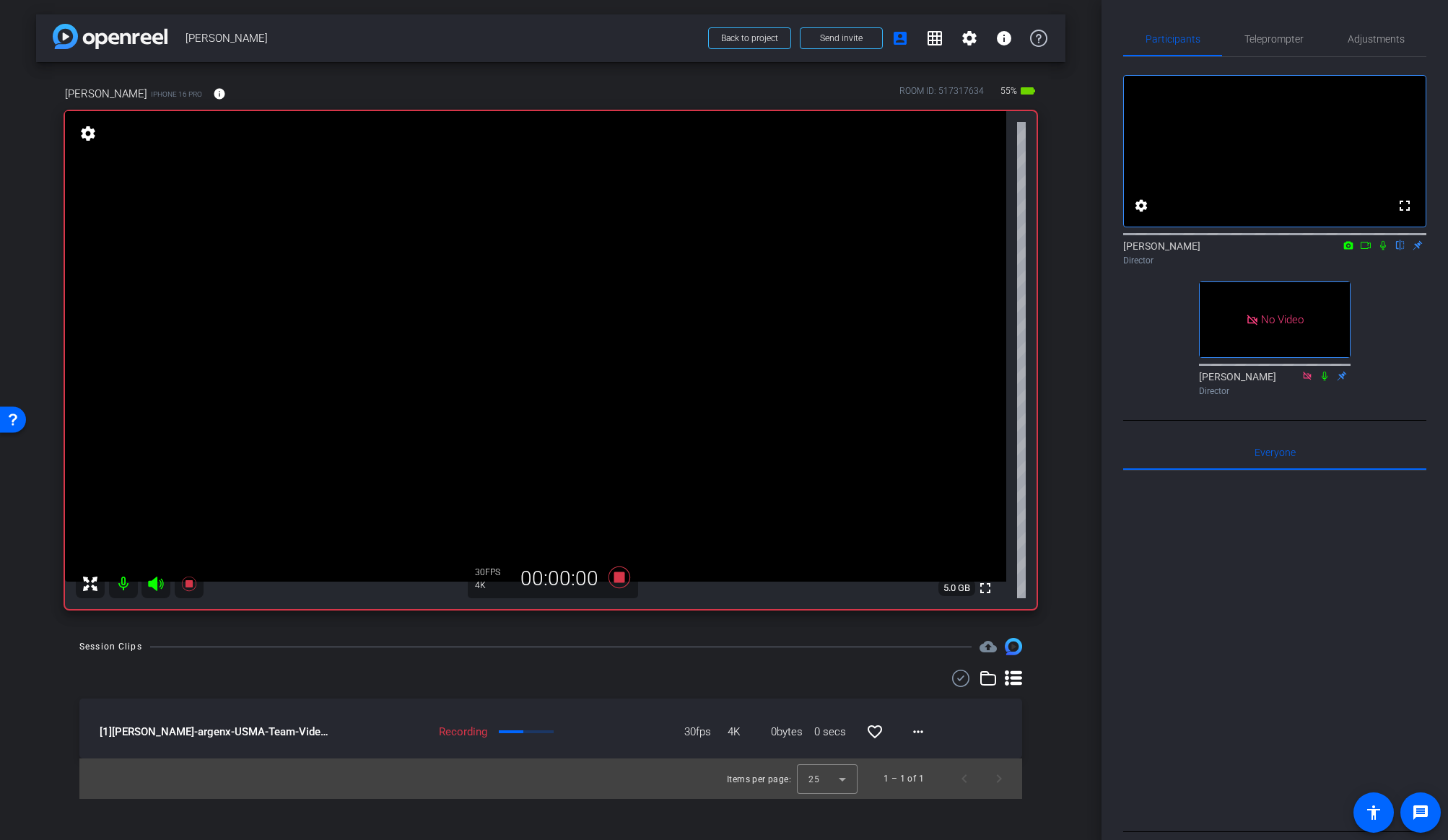
click at [1237, 250] on icon at bounding box center [1366, 245] width 12 height 10
click at [1237, 250] on icon at bounding box center [1400, 246] width 6 height 9
click at [1021, 674] on icon at bounding box center [1013, 678] width 17 height 15
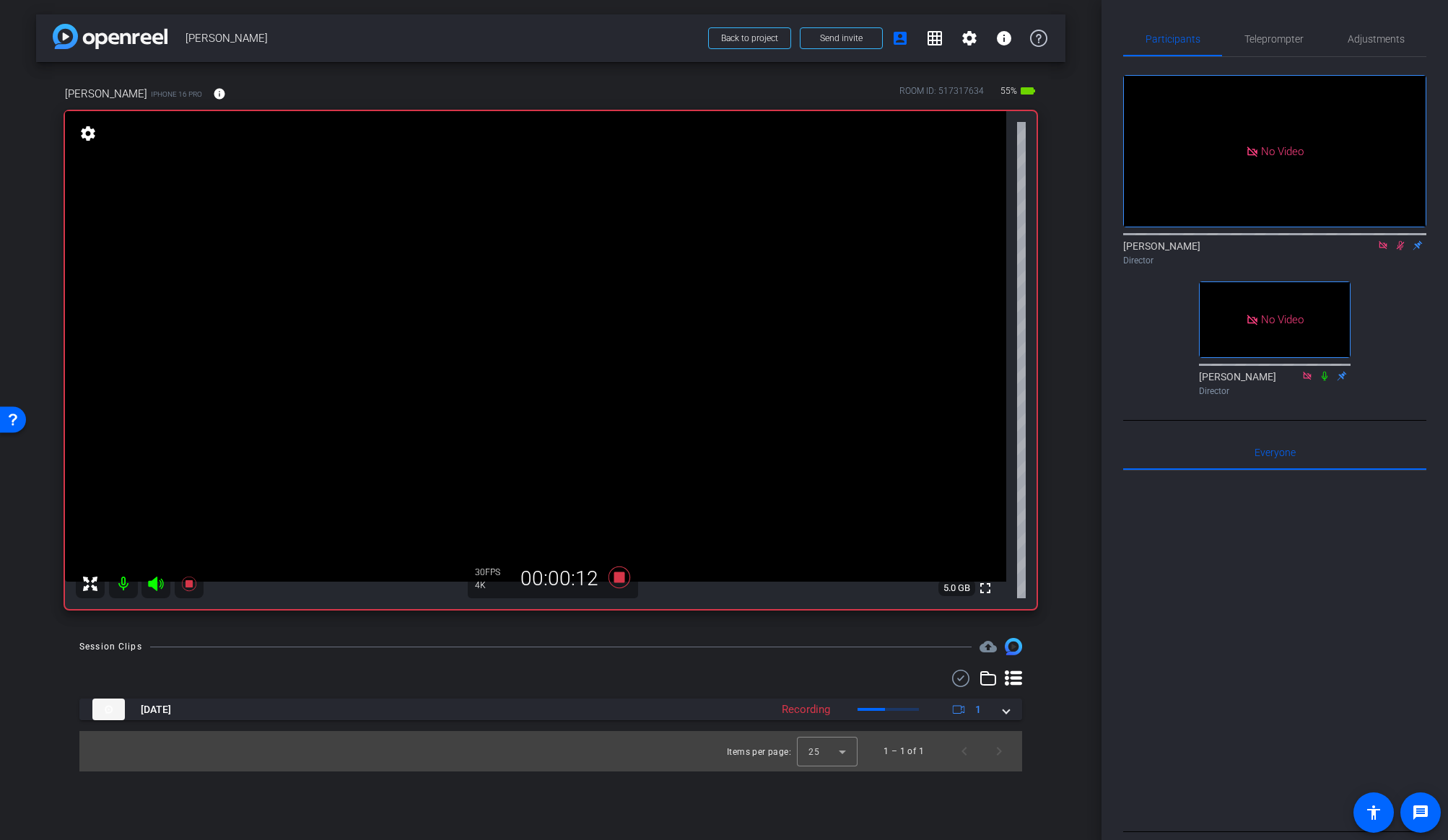
click at [1013, 680] on icon at bounding box center [1013, 678] width 17 height 17
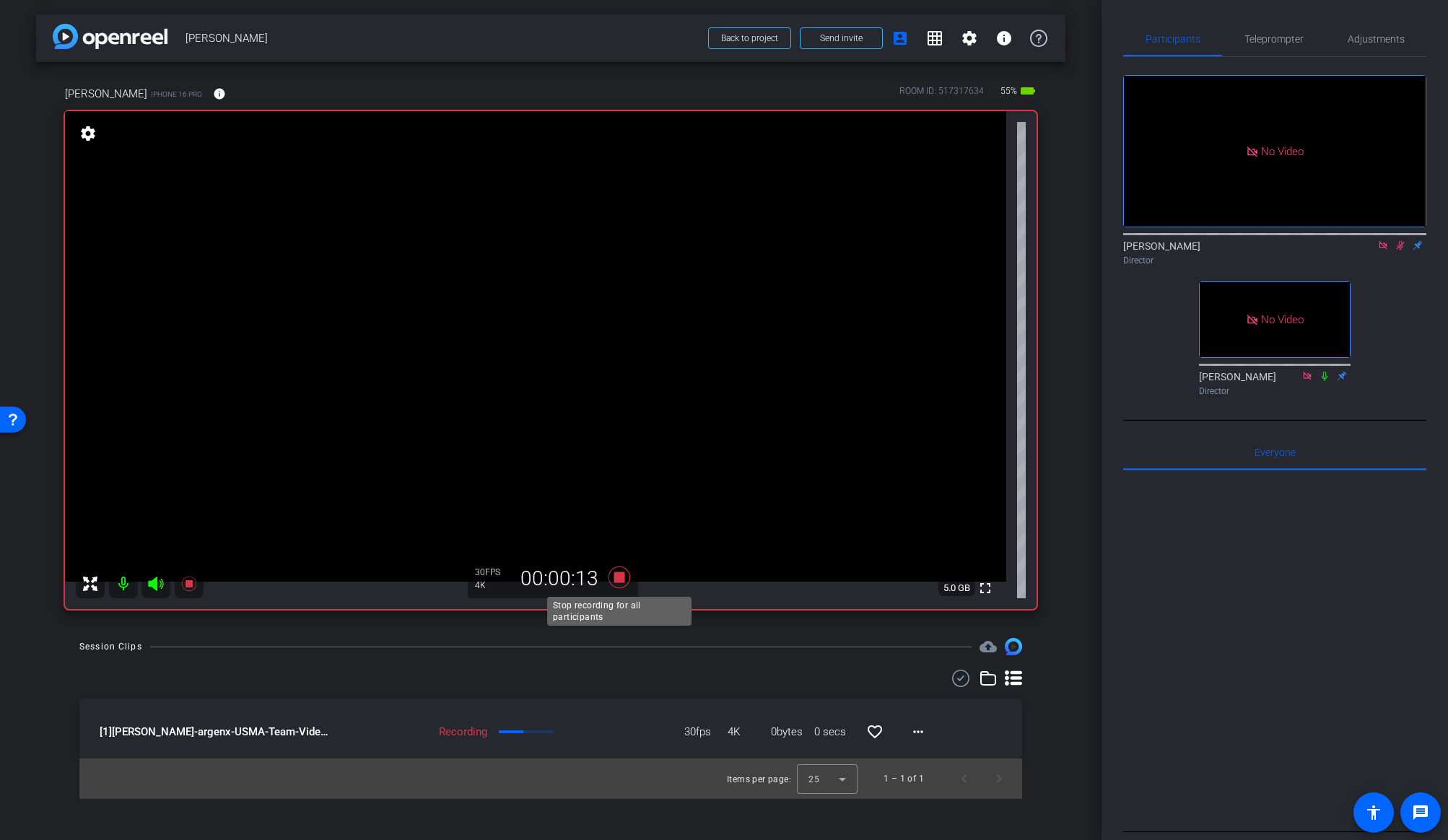
click at [621, 574] on icon at bounding box center [619, 577] width 21 height 21
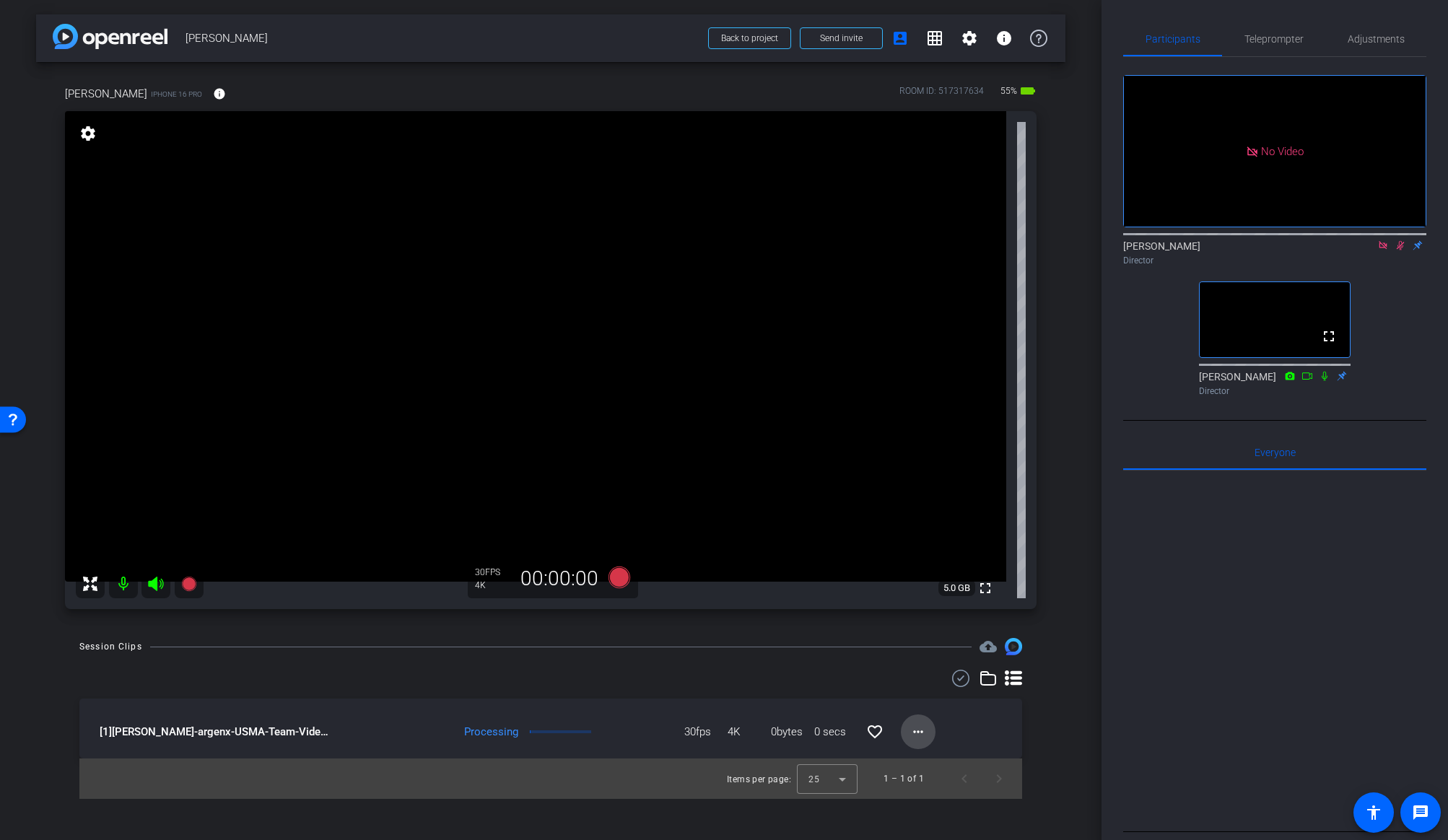
click at [917, 720] on mat-icon "more_horiz" at bounding box center [919, 732] width 17 height 17
click at [928, 608] on span "Download Original" at bounding box center [965, 612] width 106 height 17
click at [1237, 250] on icon at bounding box center [1402, 246] width 8 height 9
click at [1237, 250] on icon at bounding box center [1401, 246] width 6 height 9
click at [477, 316] on video at bounding box center [536, 346] width 943 height 471
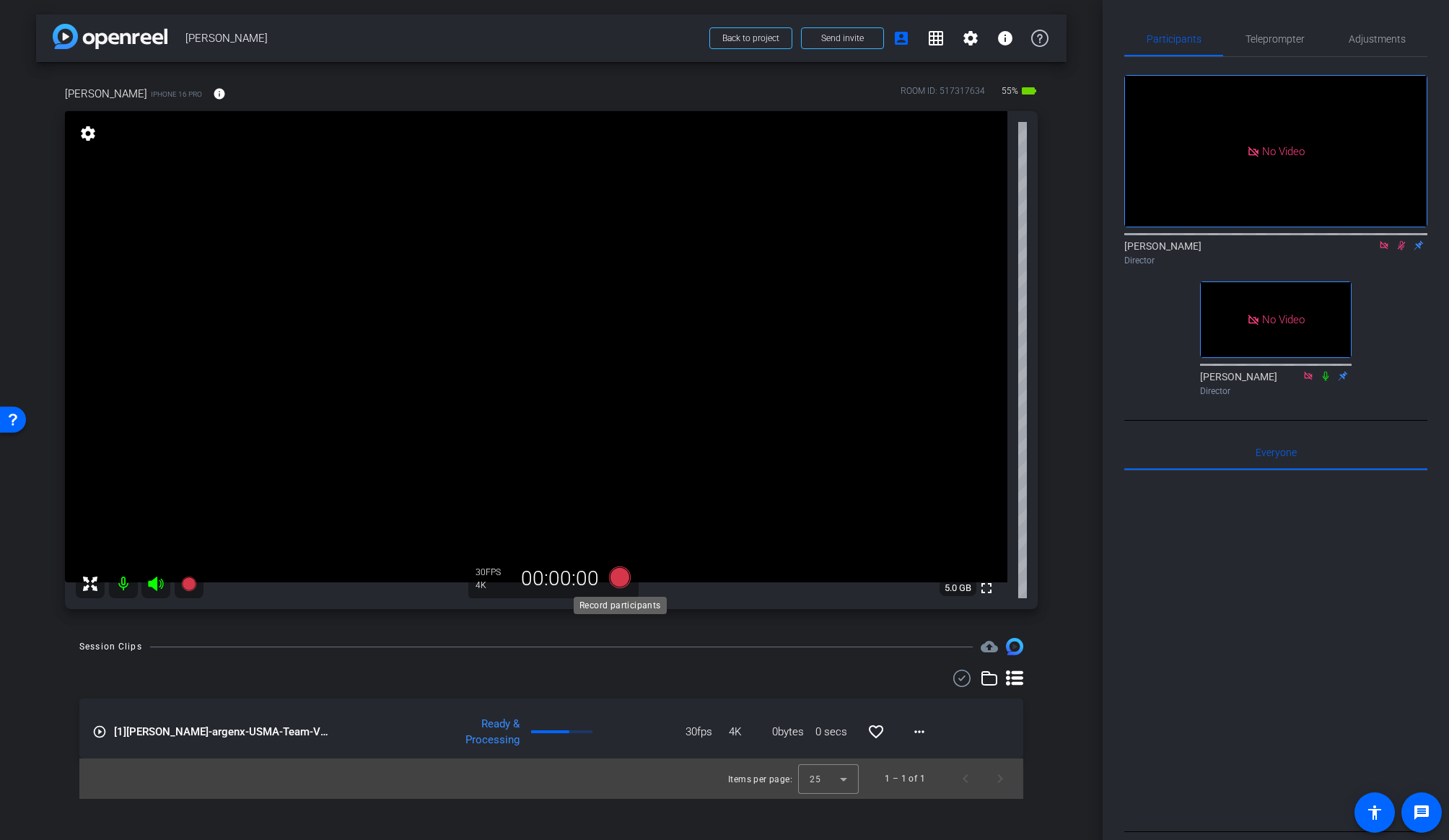
click at [621, 581] on icon at bounding box center [619, 577] width 21 height 21
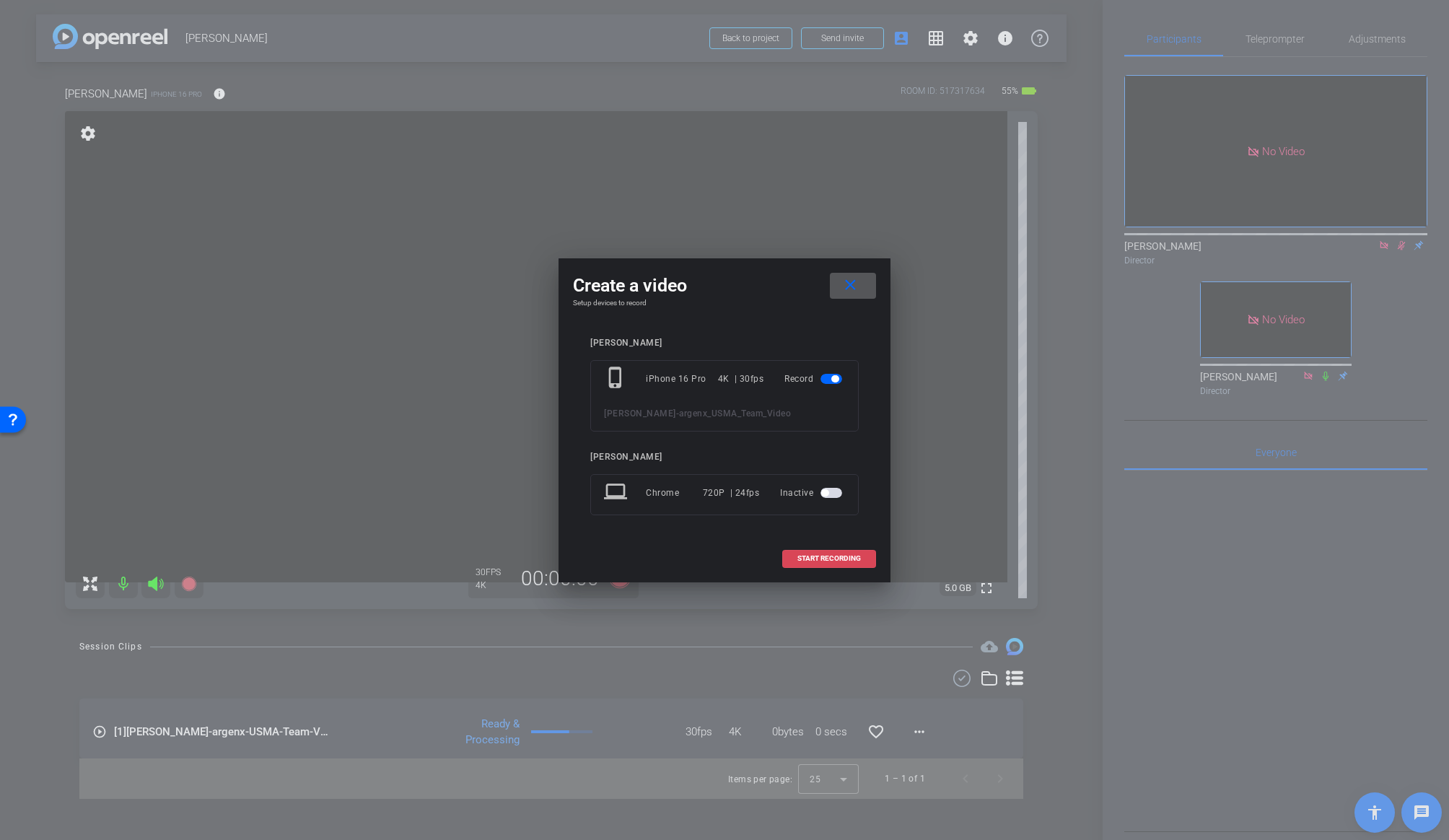
click at [807, 555] on span "START RECORDING" at bounding box center [829, 558] width 64 height 7
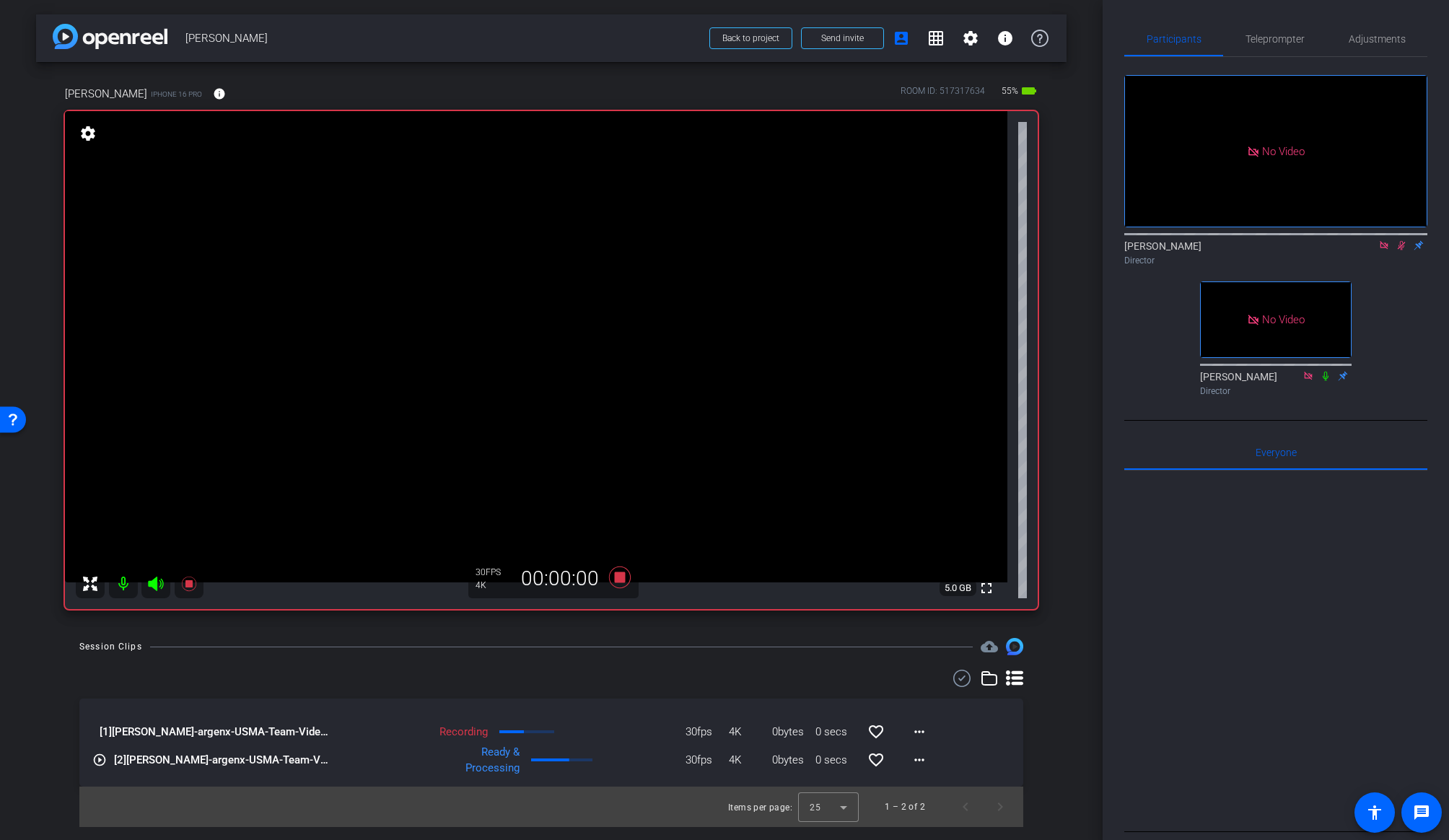
click at [1236, 250] on icon at bounding box center [1401, 245] width 12 height 10
click at [625, 654] on div "Session Clips cloud_upload" at bounding box center [551, 647] width 944 height 17
click at [634, 650] on div "Session Clips cloud_upload" at bounding box center [551, 647] width 944 height 17
click at [618, 579] on icon at bounding box center [619, 577] width 21 height 21
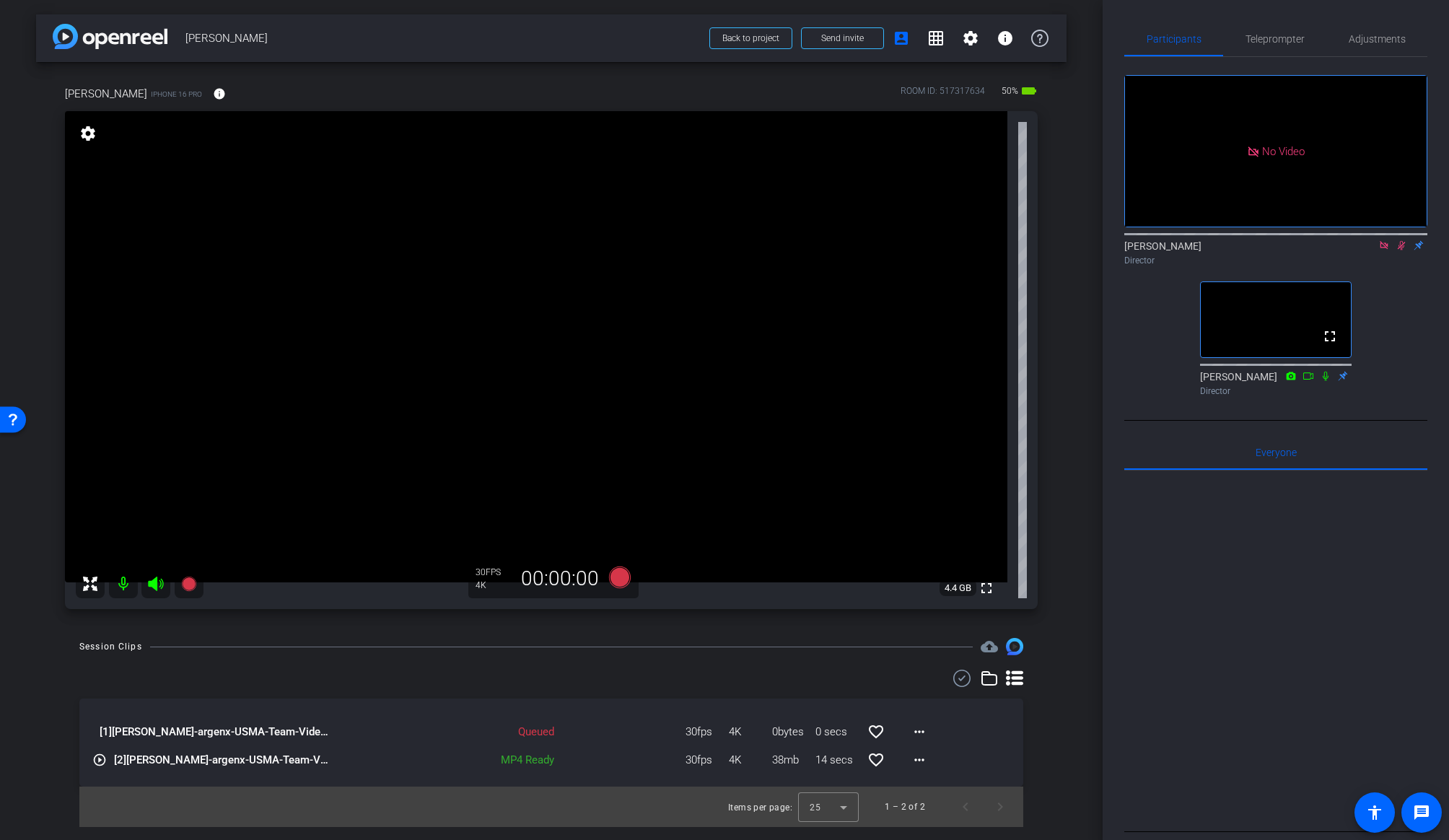
click at [1236, 250] on icon at bounding box center [1384, 245] width 12 height 10
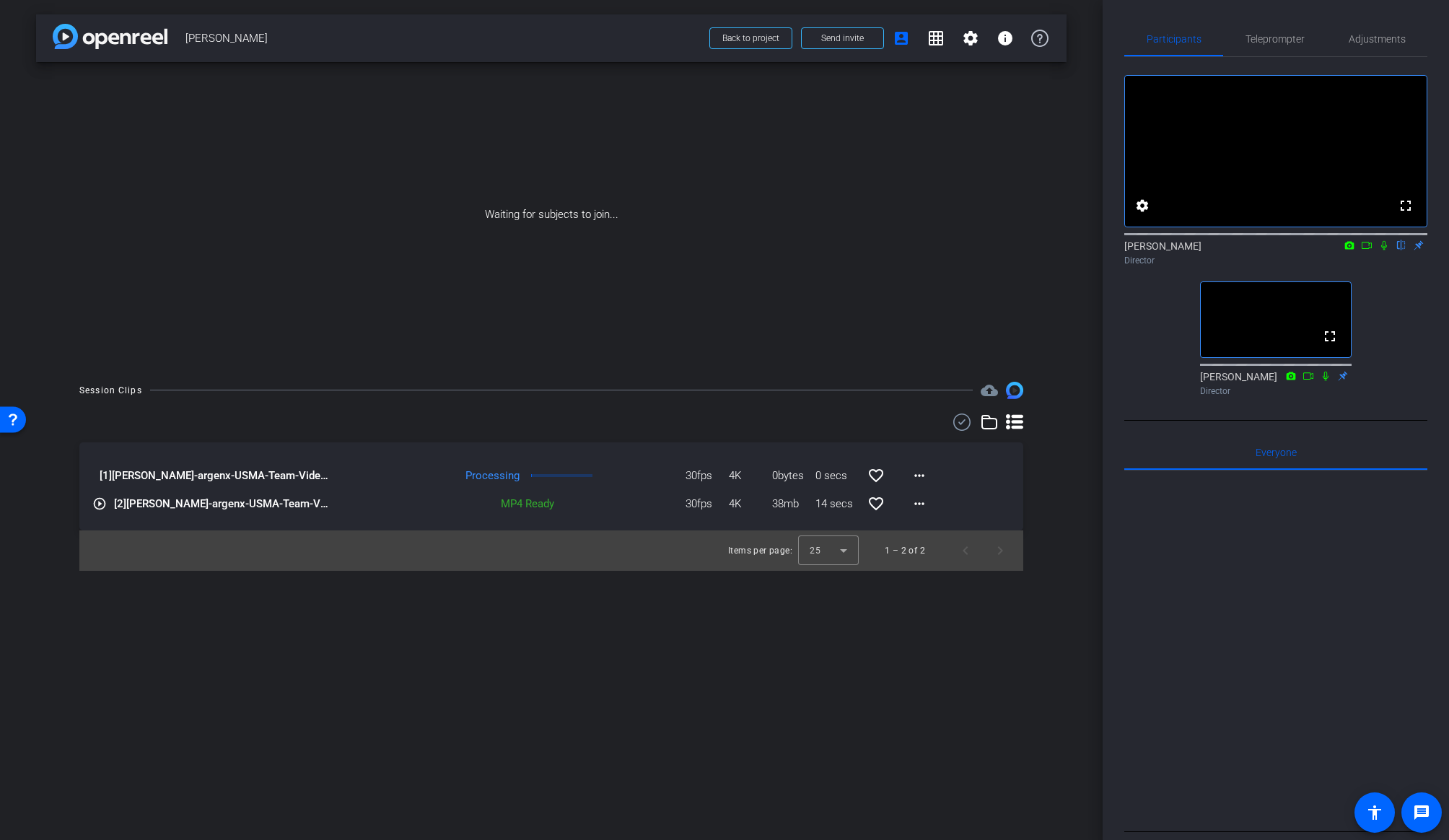
click at [1070, 596] on div "arrow_back [PERSON_NAME] Back to project Send invite account_box grid_on settin…" at bounding box center [551, 420] width 1103 height 840
click at [914, 473] on mat-icon "more_horiz" at bounding box center [919, 476] width 17 height 17
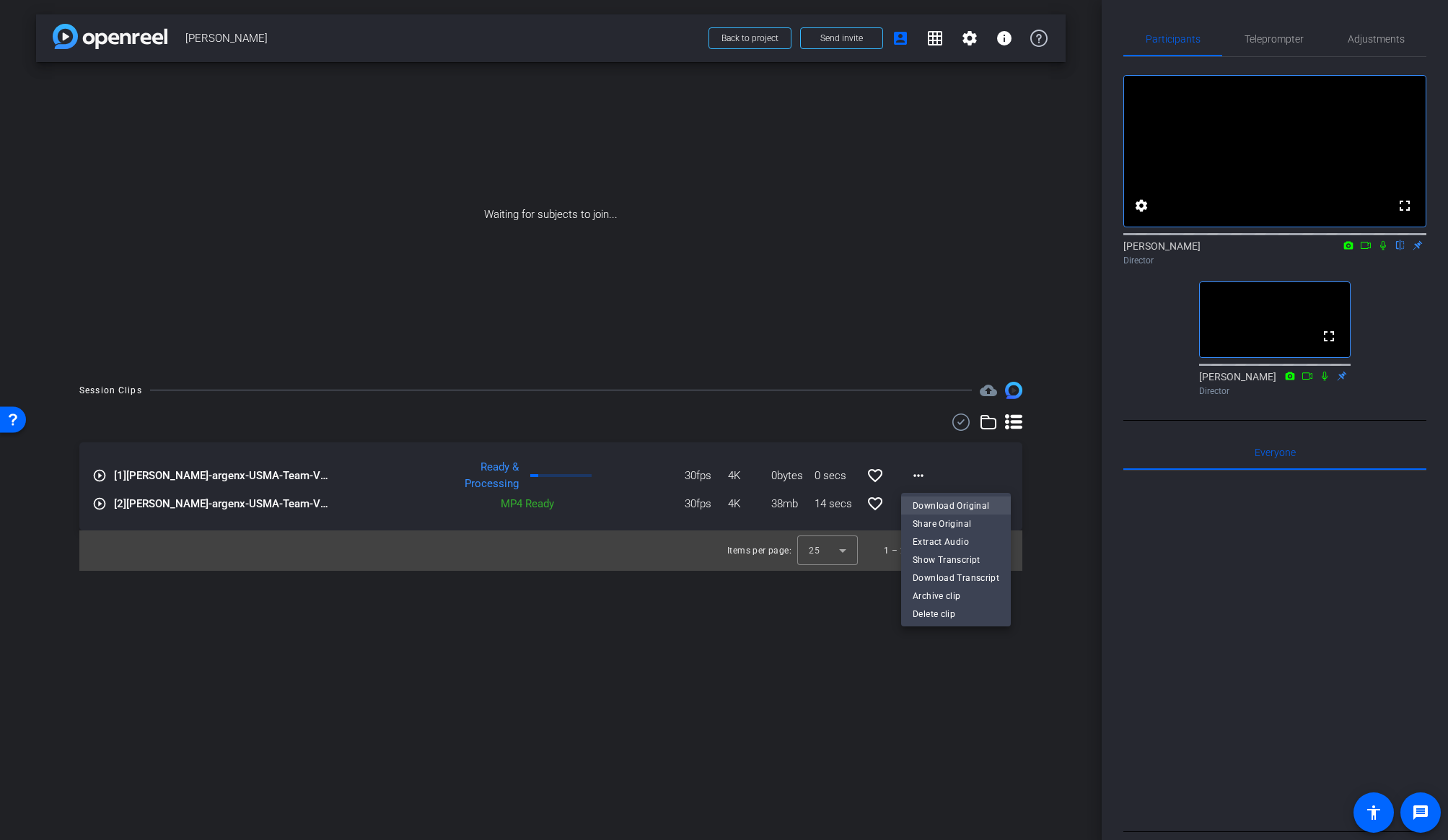
click at [920, 502] on span "Download Original" at bounding box center [956, 506] width 87 height 17
click at [1236, 250] on icon at bounding box center [1383, 246] width 6 height 9
click at [1236, 250] on icon at bounding box center [1383, 245] width 12 height 10
click at [1236, 250] on icon at bounding box center [1365, 245] width 12 height 10
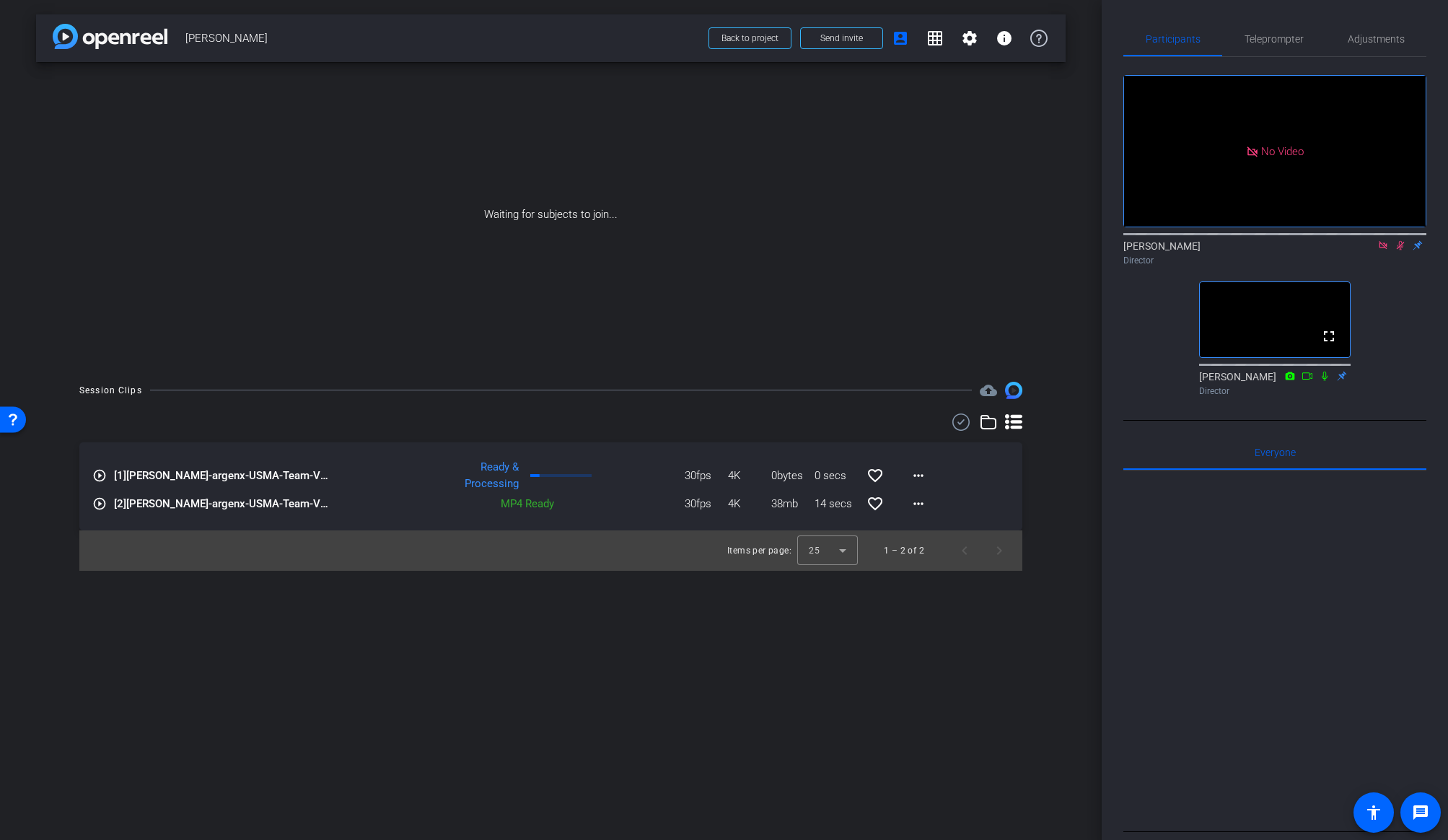
click at [1236, 264] on div "[PERSON_NAME] Director" at bounding box center [1274, 253] width 303 height 28
click at [1236, 250] on icon at bounding box center [1383, 245] width 12 height 10
click at [1059, 337] on div "Waiting for subjects to join..." at bounding box center [550, 215] width 1029 height 305
